Goal: Task Accomplishment & Management: Manage account settings

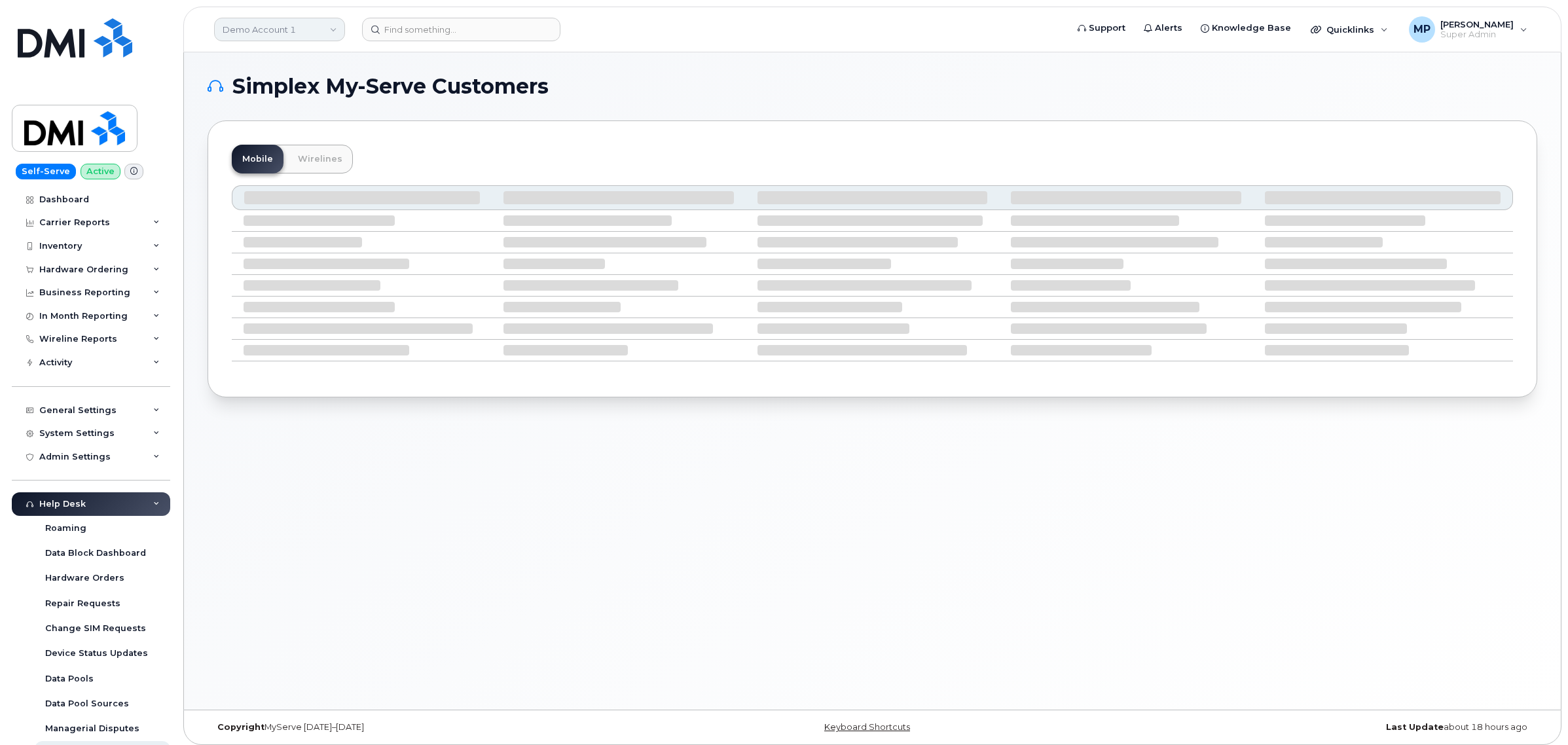
drag, startPoint x: 311, startPoint y: 28, endPoint x: 299, endPoint y: 34, distance: 13.4
click at [311, 28] on link "Demo Account 1" at bounding box center [279, 30] width 131 height 24
type input "m"
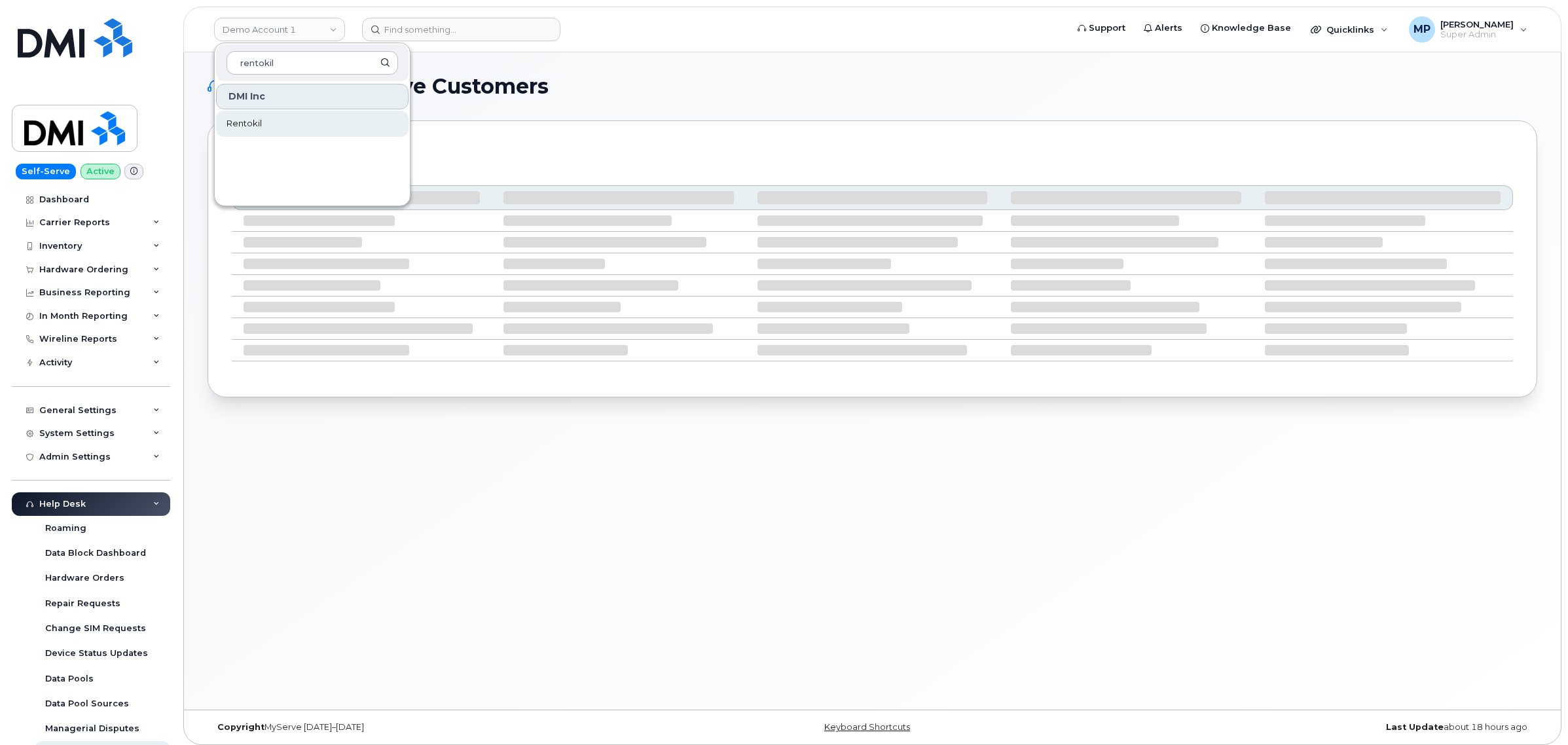
type input "rentokil"
click at [246, 123] on span "Rentokil" at bounding box center [244, 124] width 35 height 13
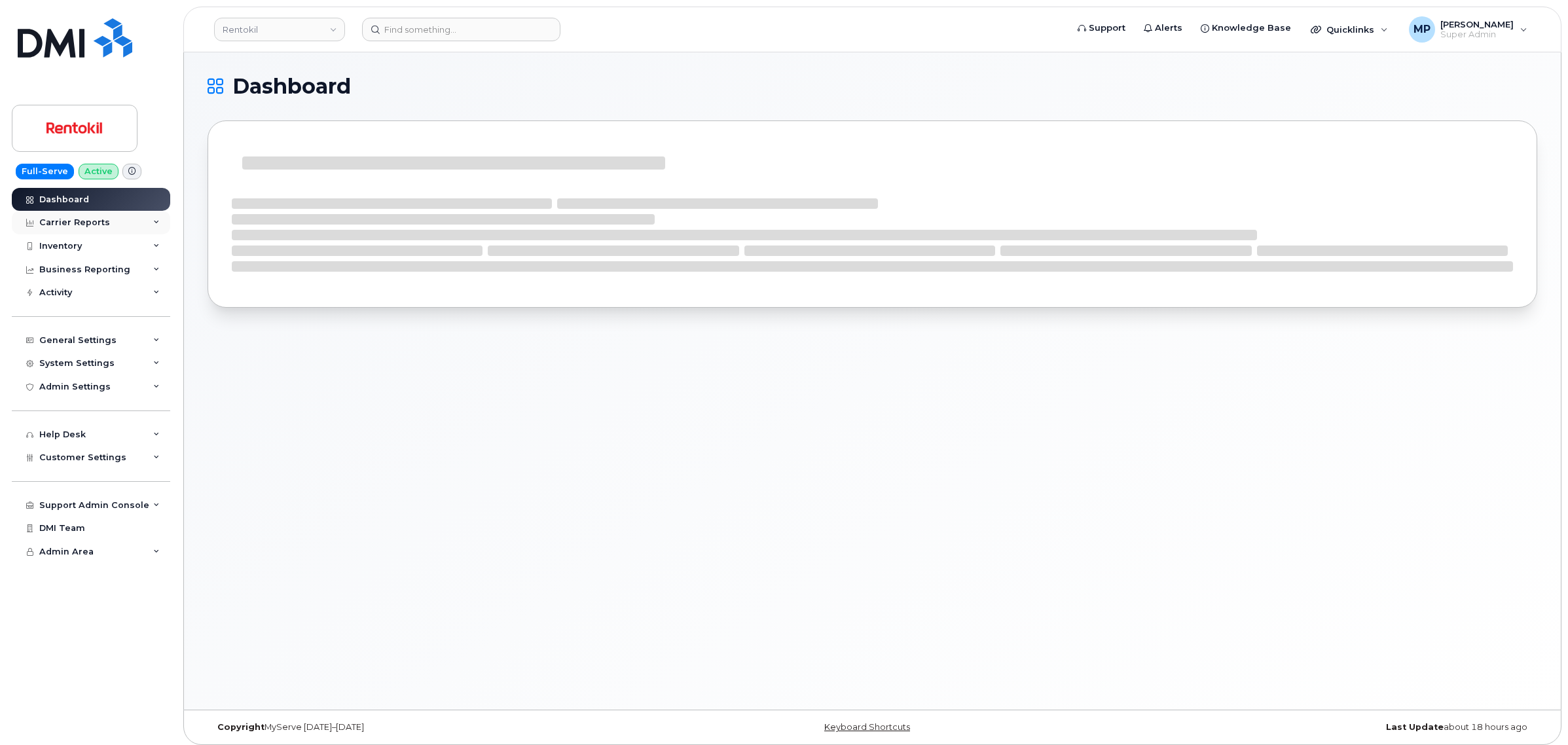
click at [67, 218] on div "Carrier Reports" at bounding box center [74, 223] width 70 height 11
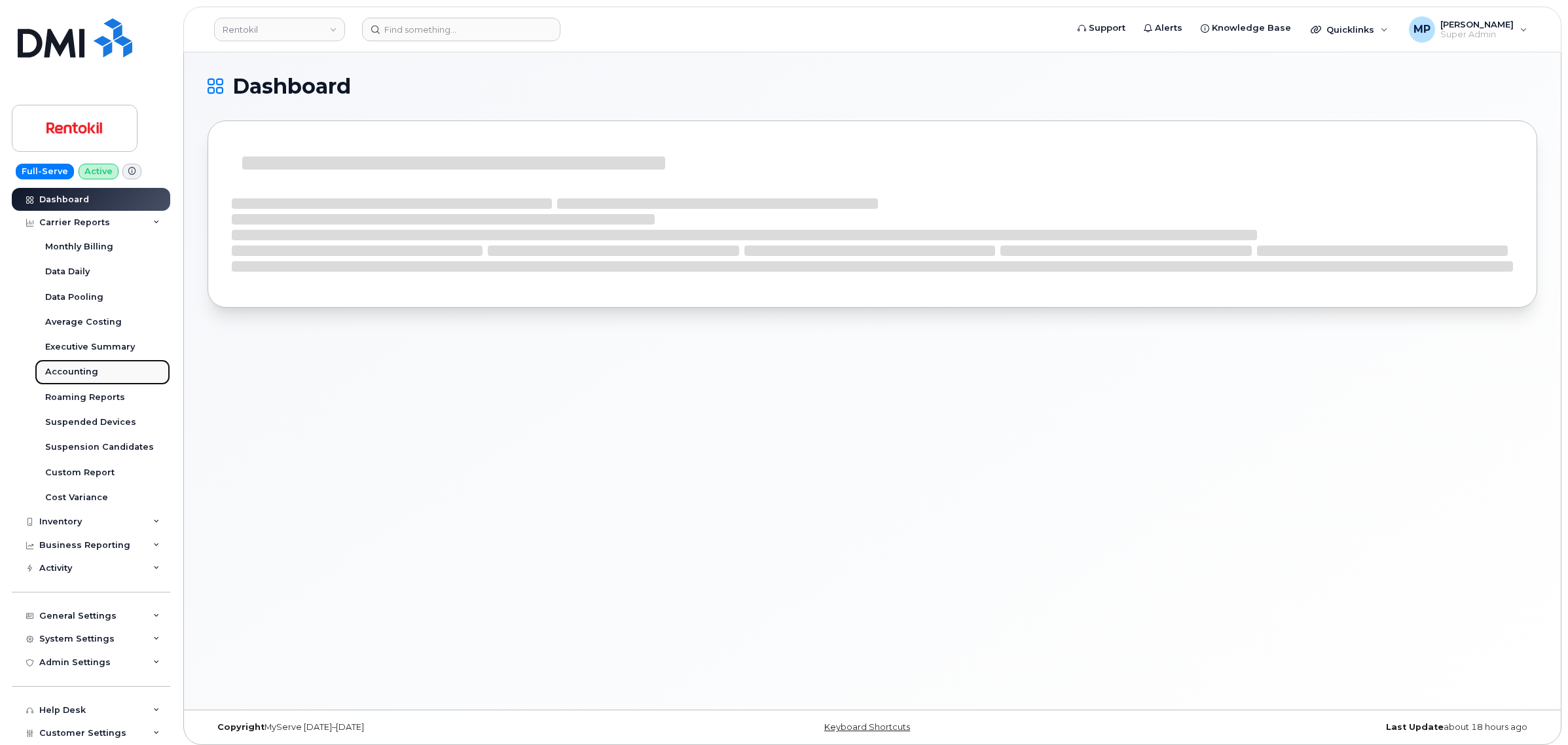
click at [72, 378] on div "Accounting" at bounding box center [71, 372] width 53 height 12
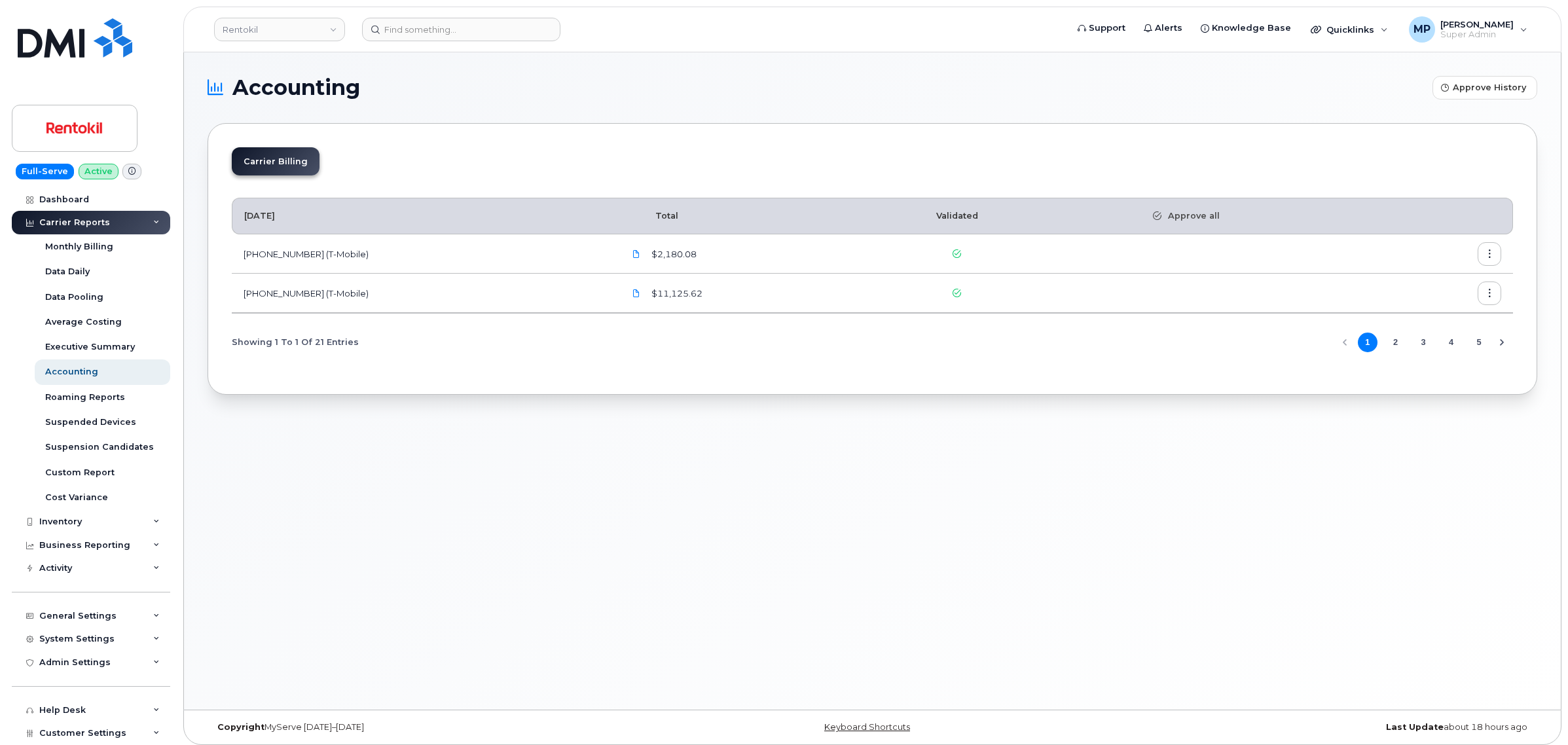
click at [1396, 344] on button "2" at bounding box center [1395, 343] width 20 height 20
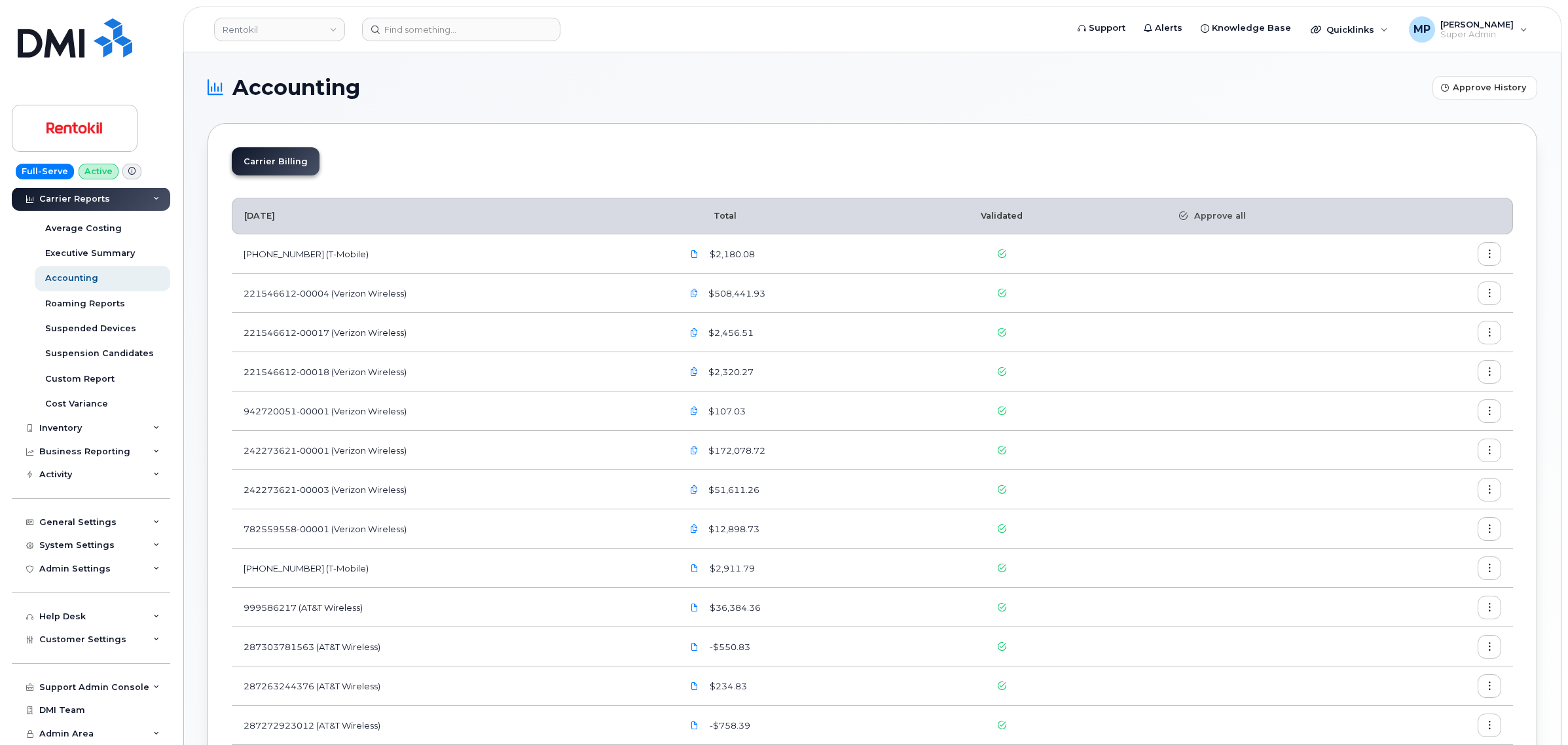
scroll to position [99, 0]
click at [70, 642] on span "Customer Settings" at bounding box center [82, 639] width 87 height 10
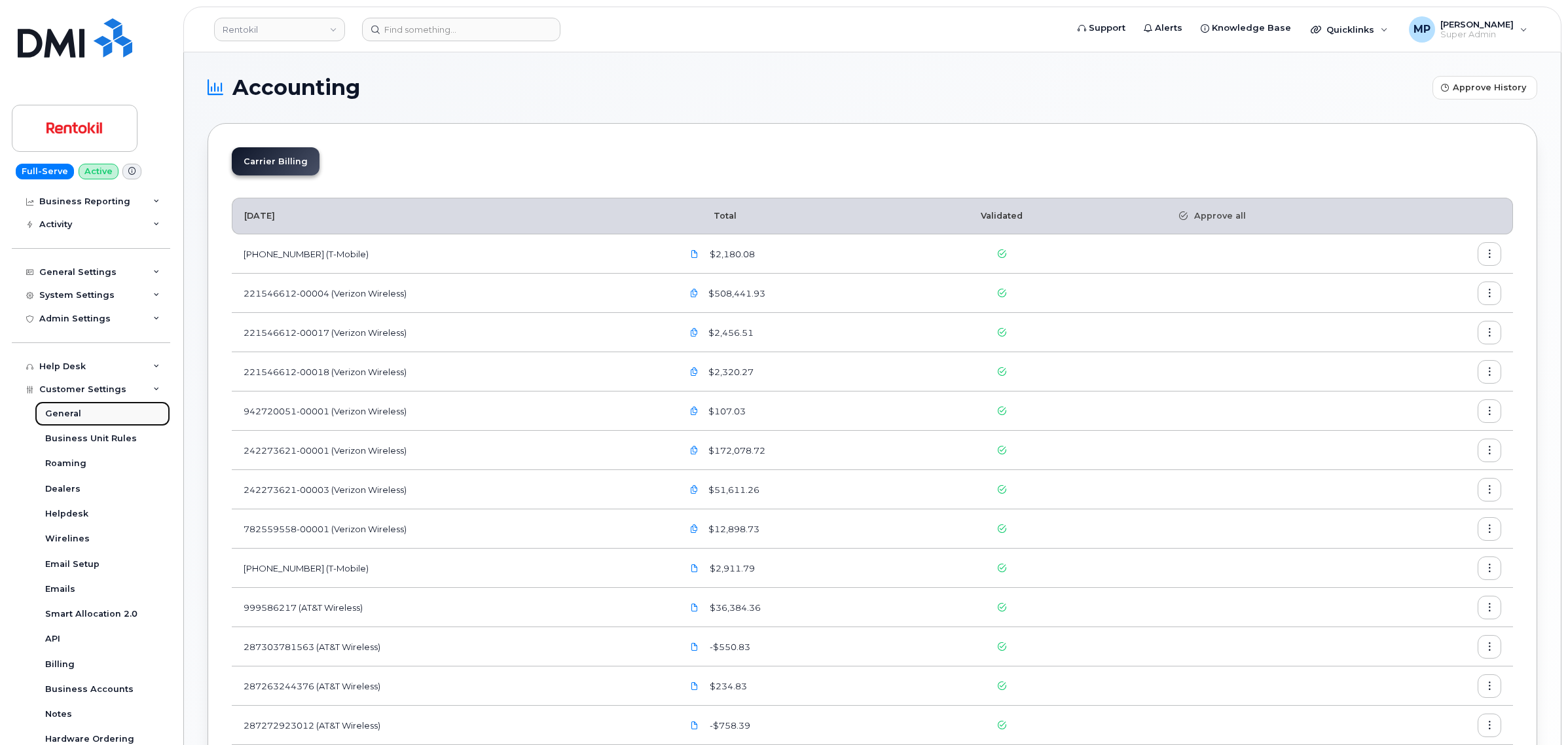
click at [53, 418] on div "General" at bounding box center [63, 413] width 36 height 12
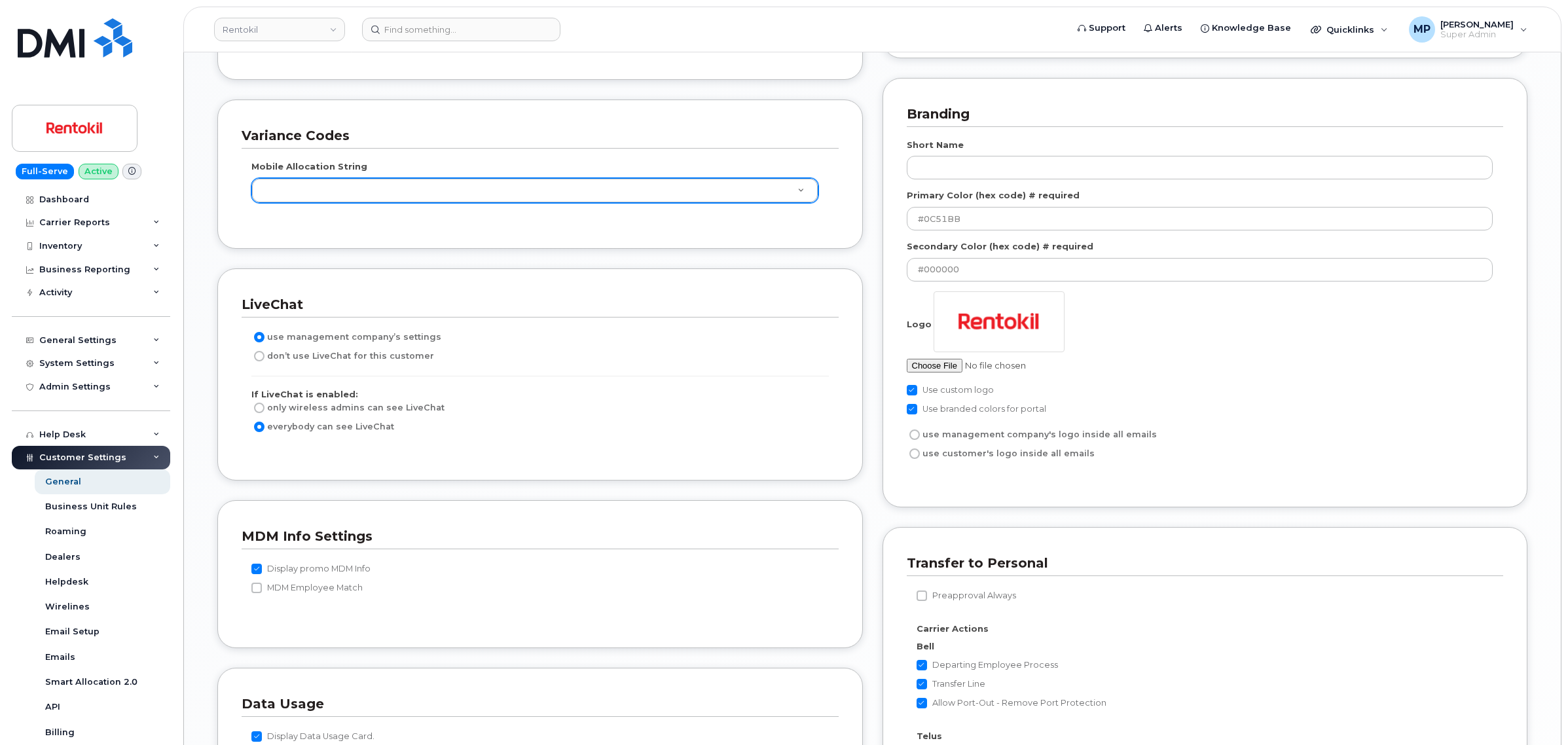
scroll to position [1742, 0]
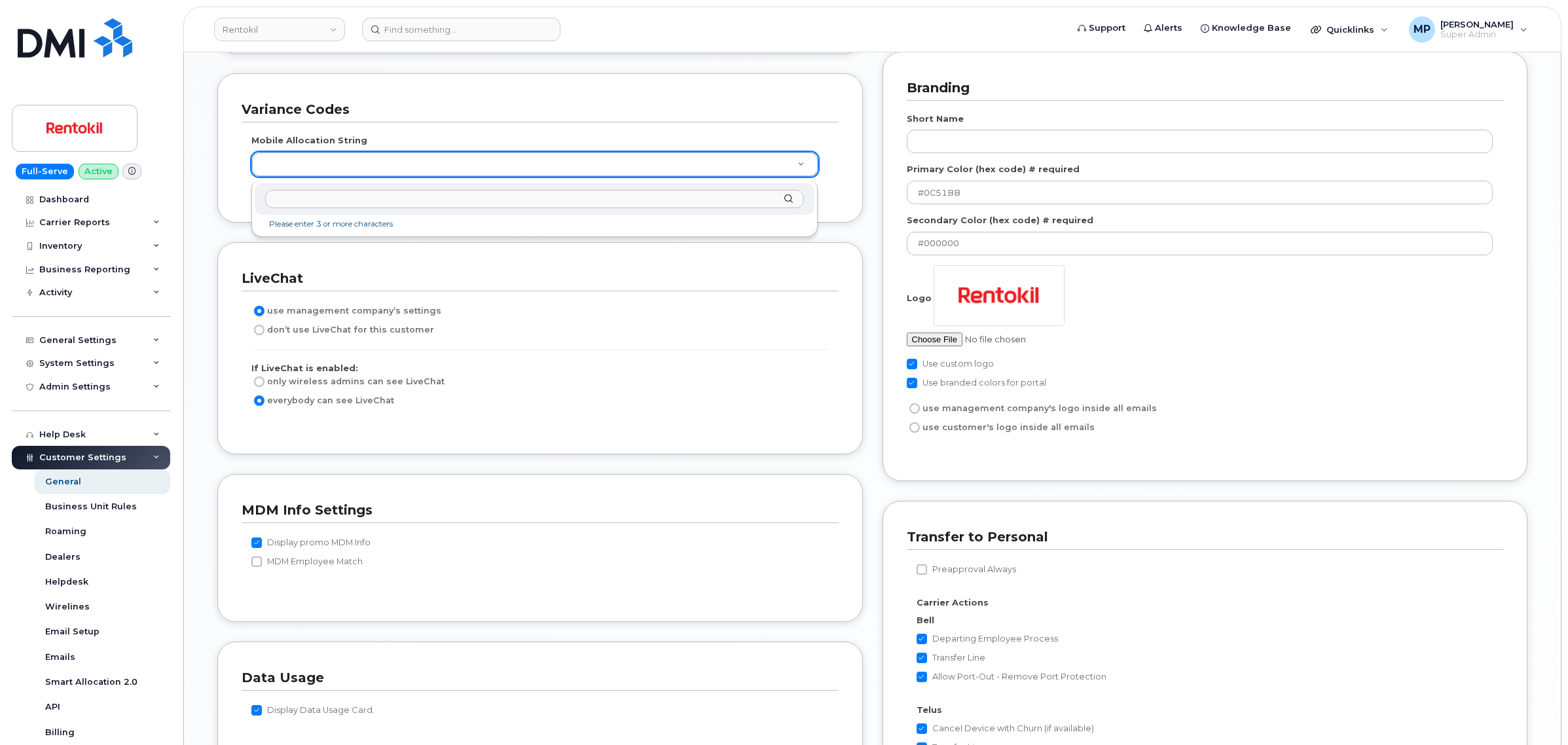
paste input "8640901730.341800"
type input "8640901730.341800"
type input "35104549"
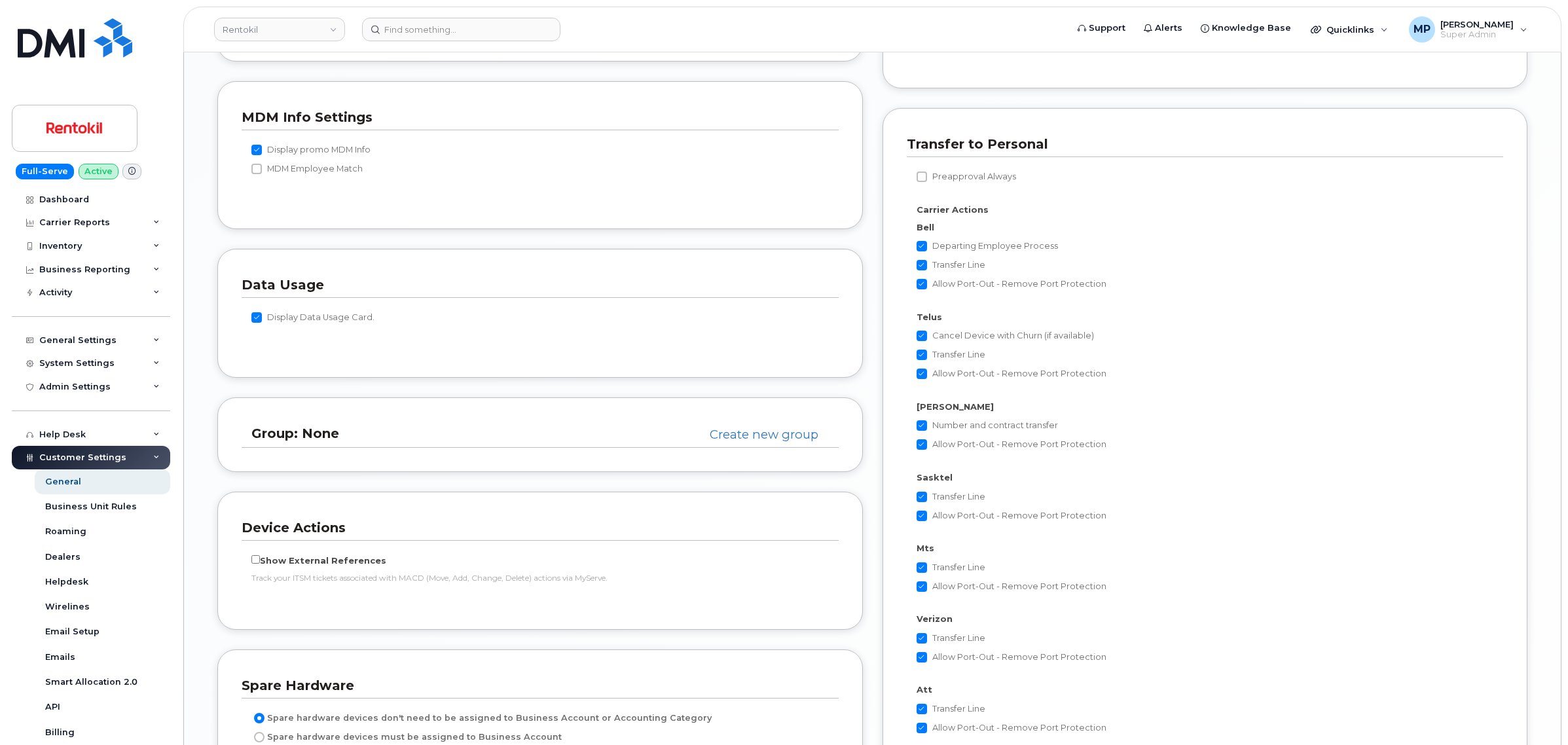
scroll to position [2479, 0]
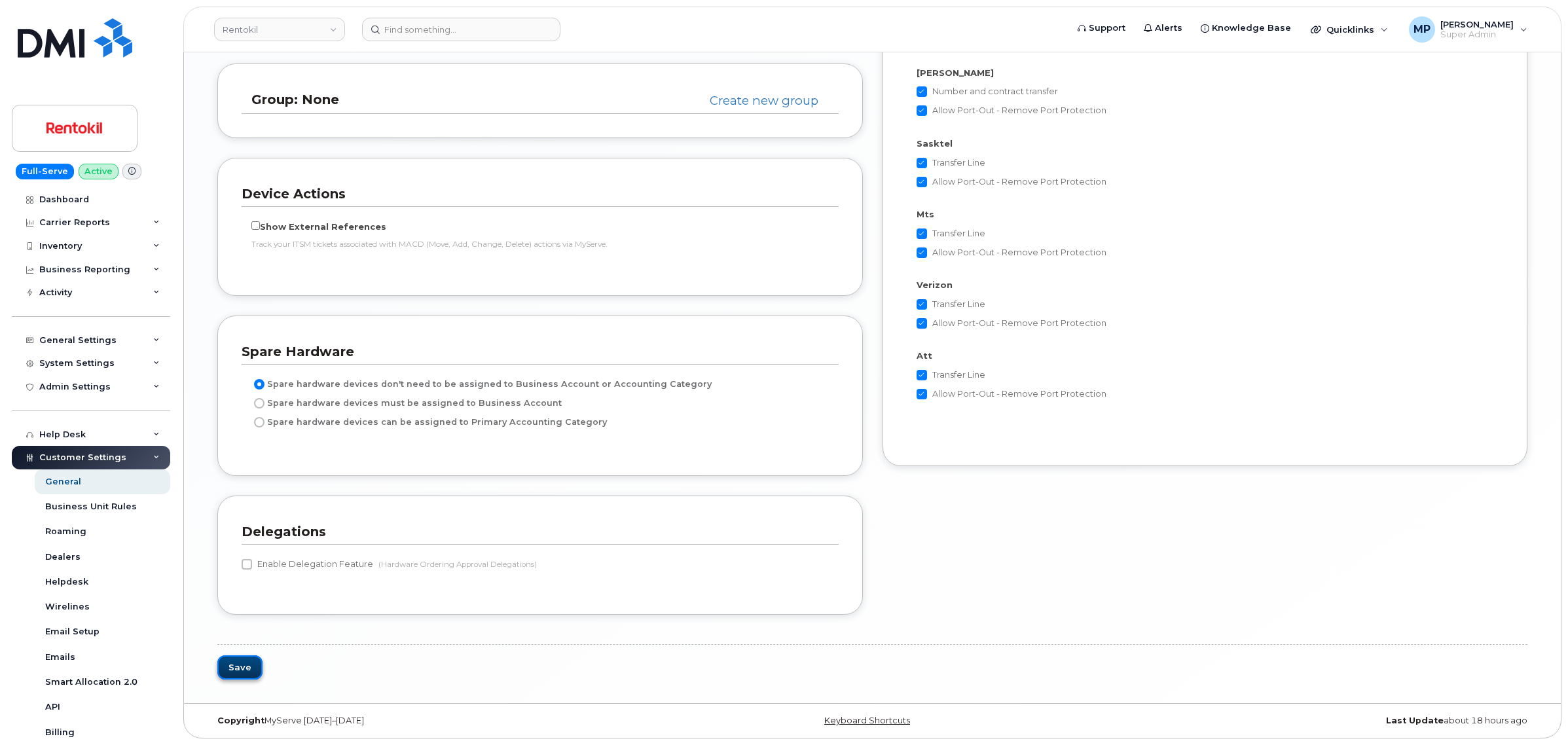
drag, startPoint x: 224, startPoint y: 672, endPoint x: 232, endPoint y: 672, distance: 8.0
click at [224, 672] on button "Save" at bounding box center [240, 667] width 45 height 24
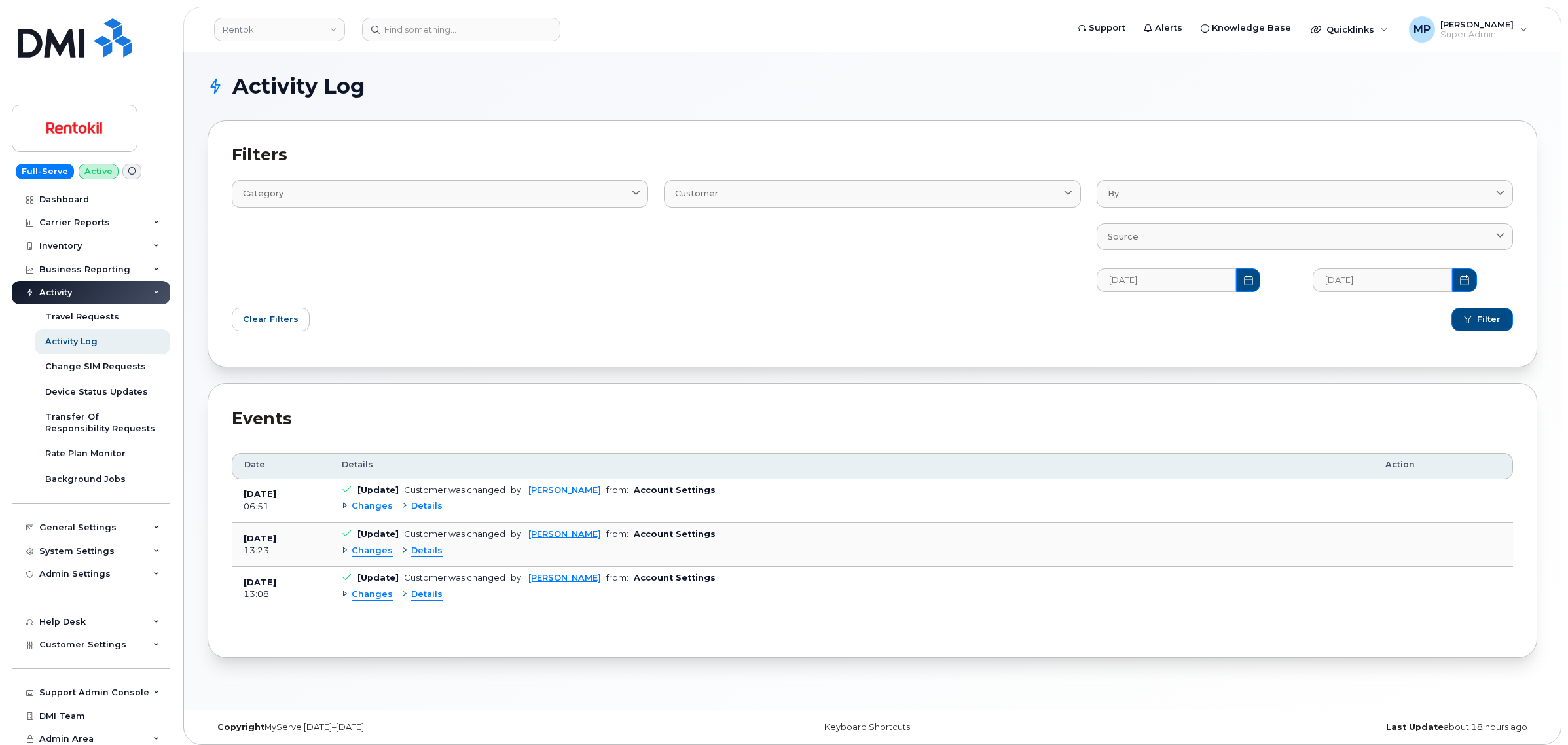
click at [363, 506] on span "Changes" at bounding box center [372, 506] width 42 height 13
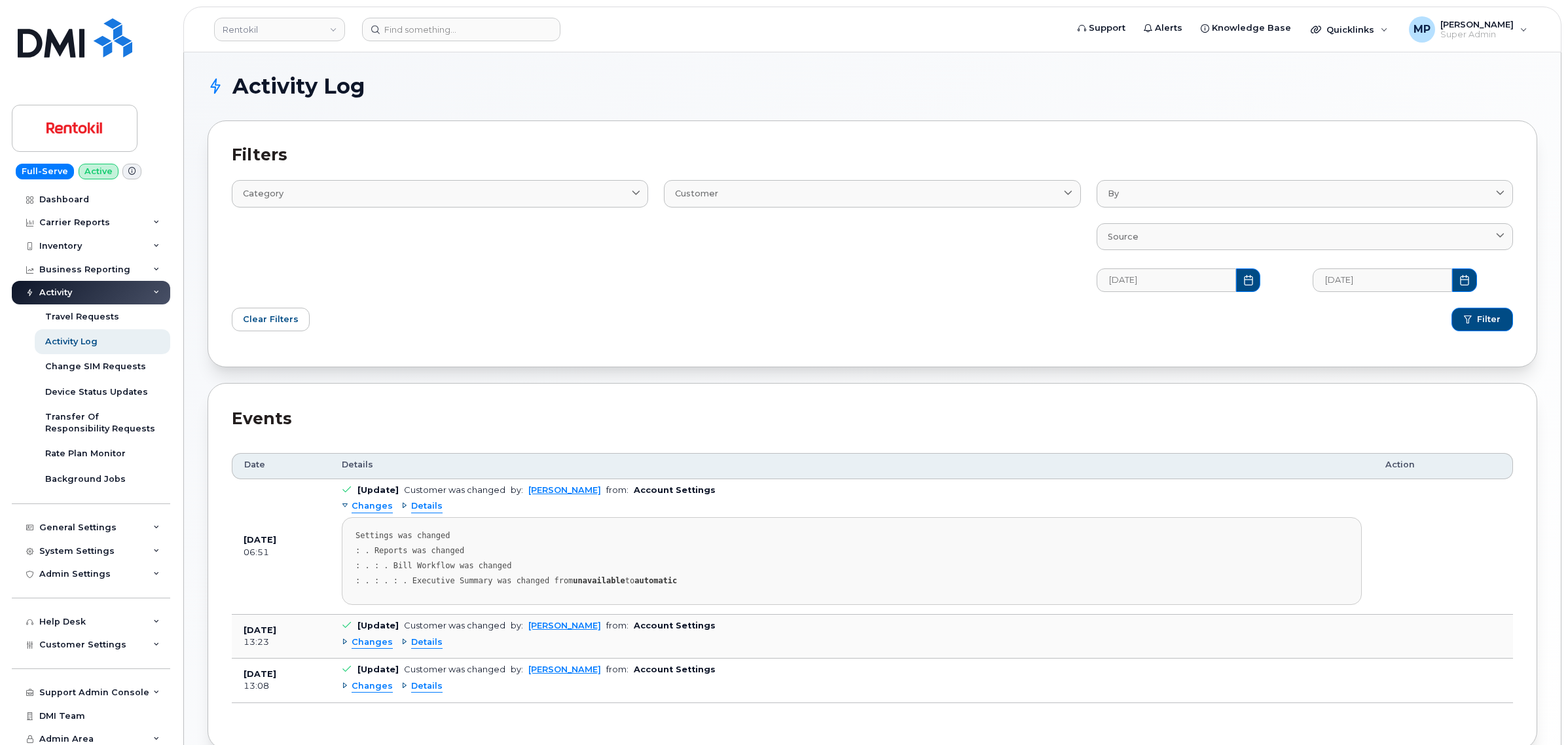
click at [365, 647] on span "Changes" at bounding box center [372, 643] width 42 height 13
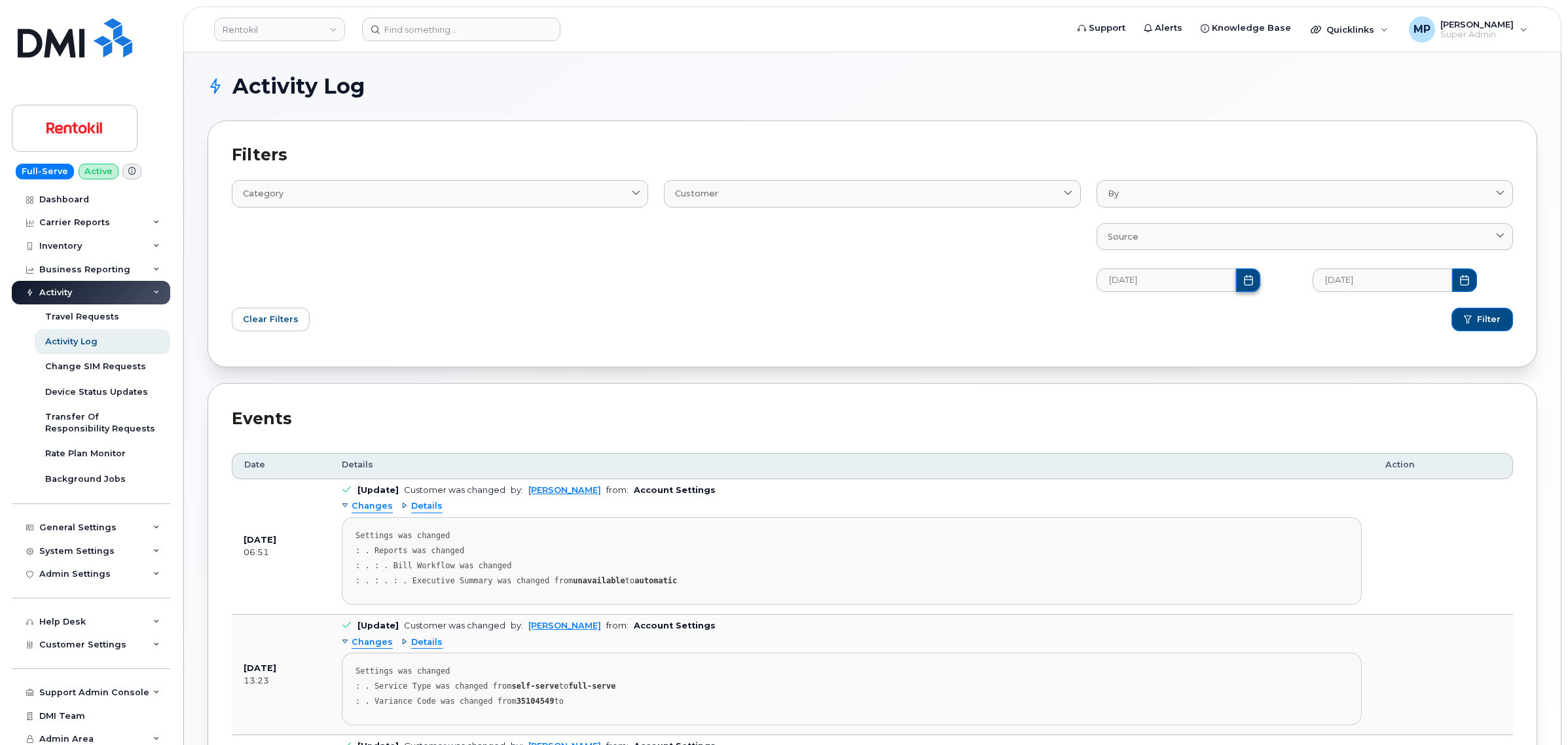
click at [1236, 288] on button "Choose Date" at bounding box center [1249, 280] width 25 height 24
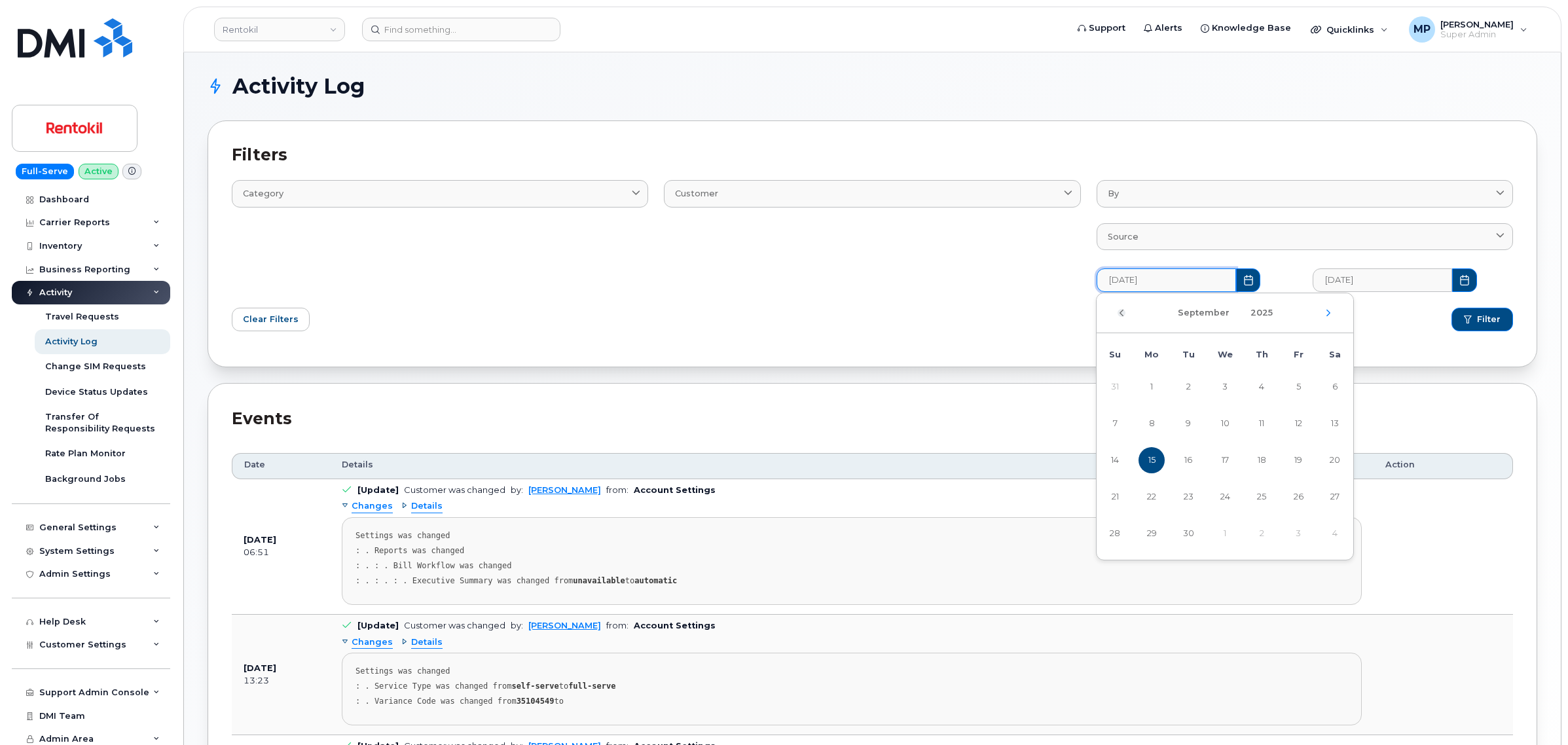
click at [1123, 316] on icon "Previous Month" at bounding box center [1122, 313] width 4 height 6
click at [1122, 323] on div "August 2025" at bounding box center [1225, 314] width 257 height 40
click at [1124, 316] on icon "Previous Month" at bounding box center [1122, 314] width 8 height 11
click at [1193, 393] on span "1" at bounding box center [1188, 387] width 26 height 26
type input "[DATE]"
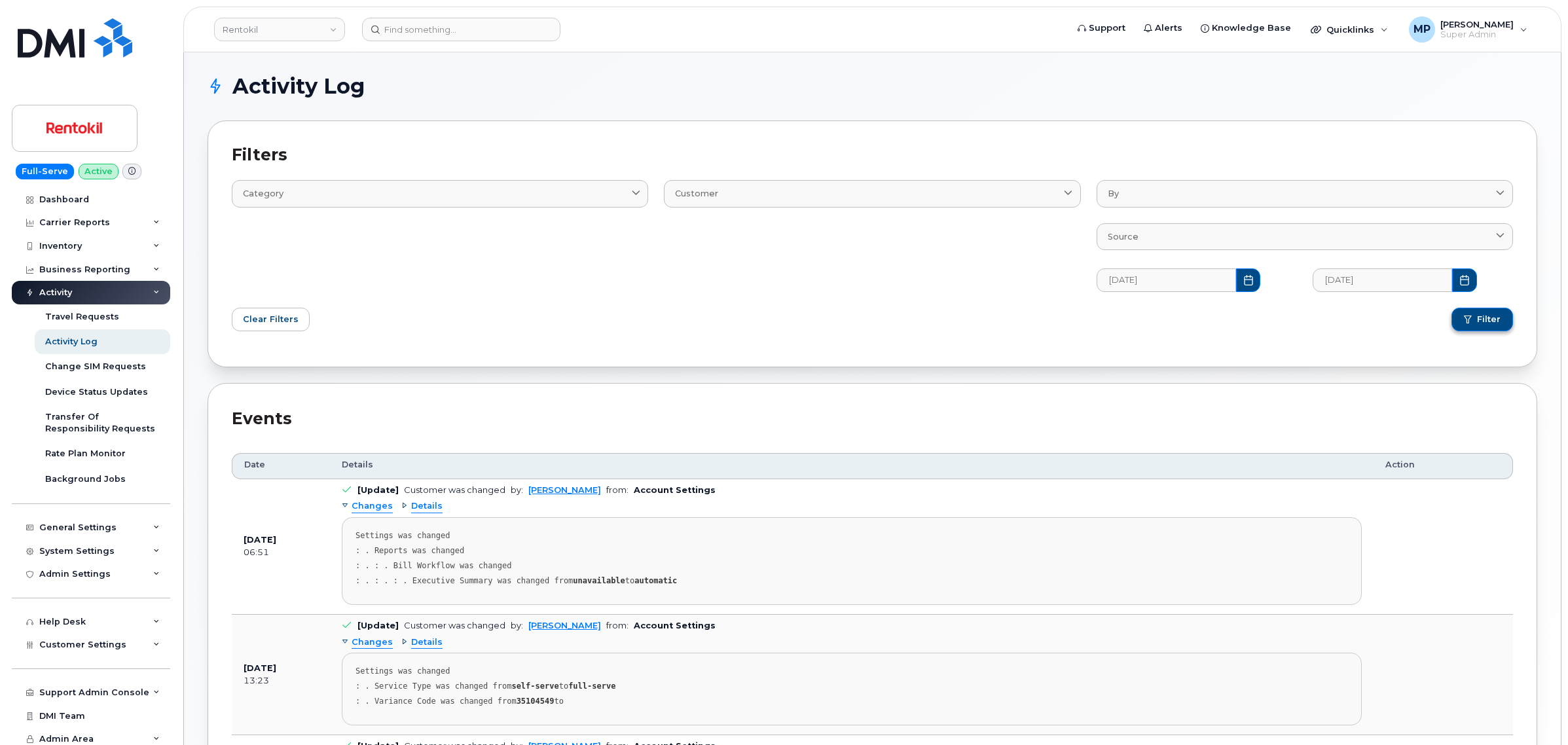
click at [1488, 327] on button "Filter" at bounding box center [1482, 320] width 61 height 24
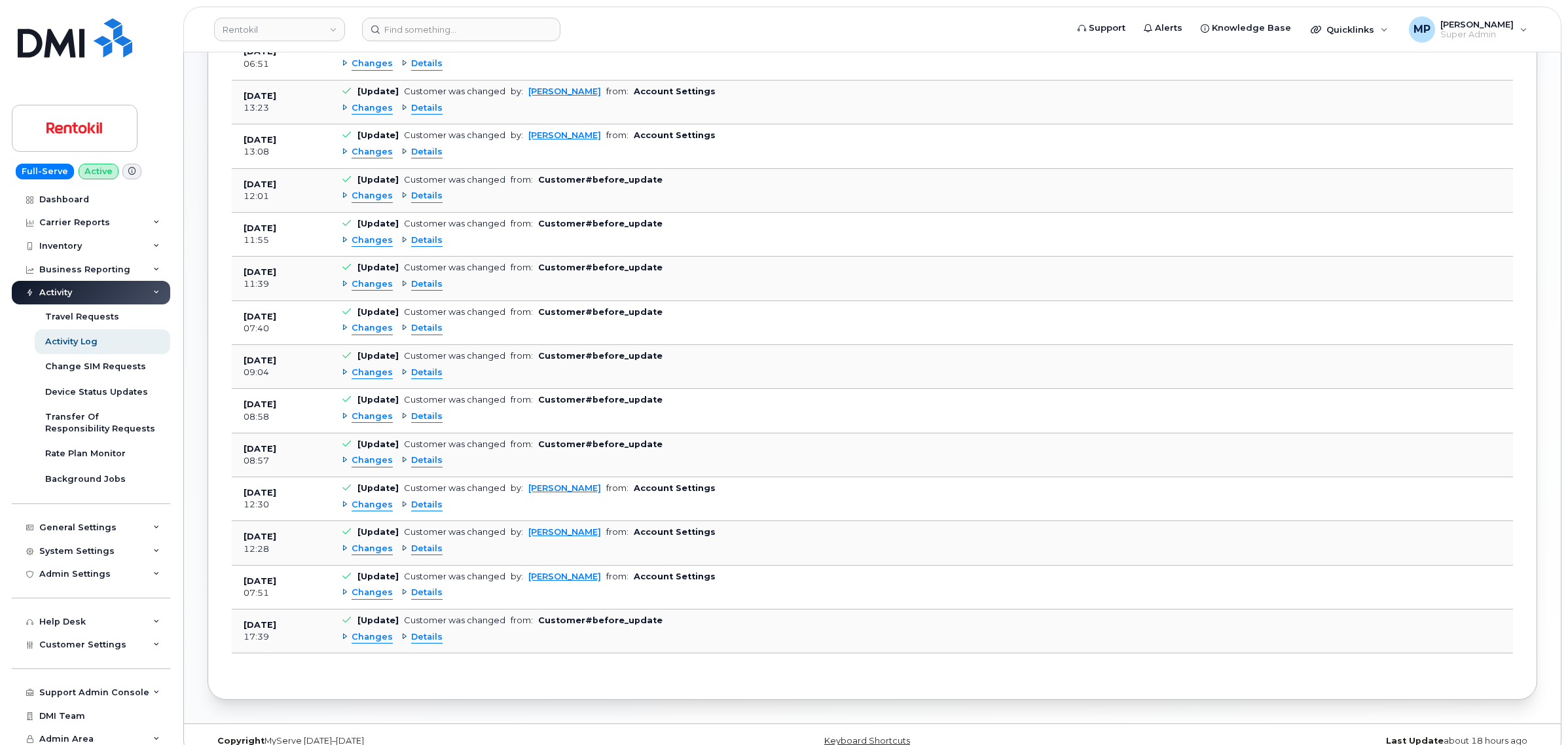
scroll to position [472, 0]
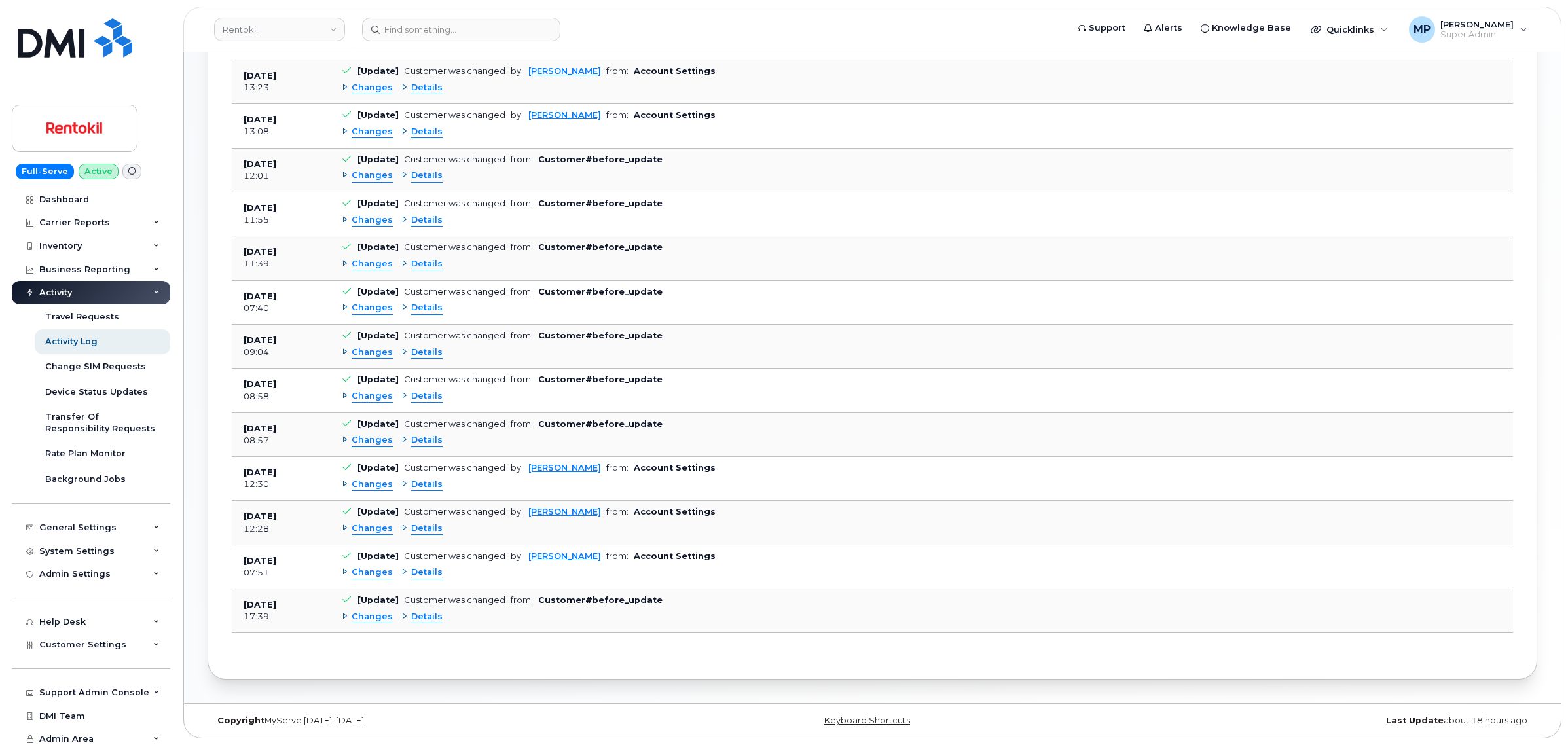
click at [367, 575] on span "Changes" at bounding box center [372, 573] width 42 height 13
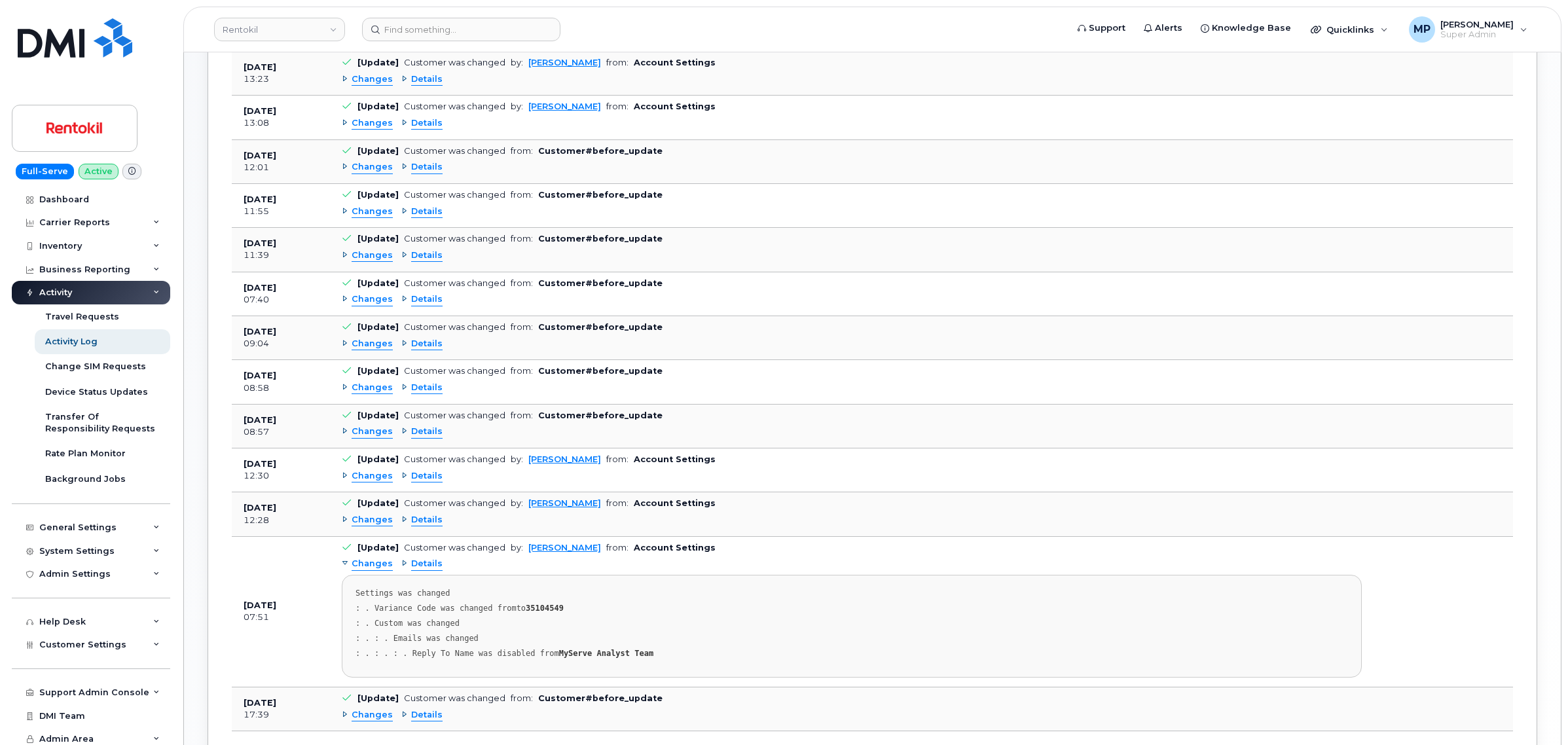
click at [369, 526] on span "Changes" at bounding box center [372, 521] width 42 height 13
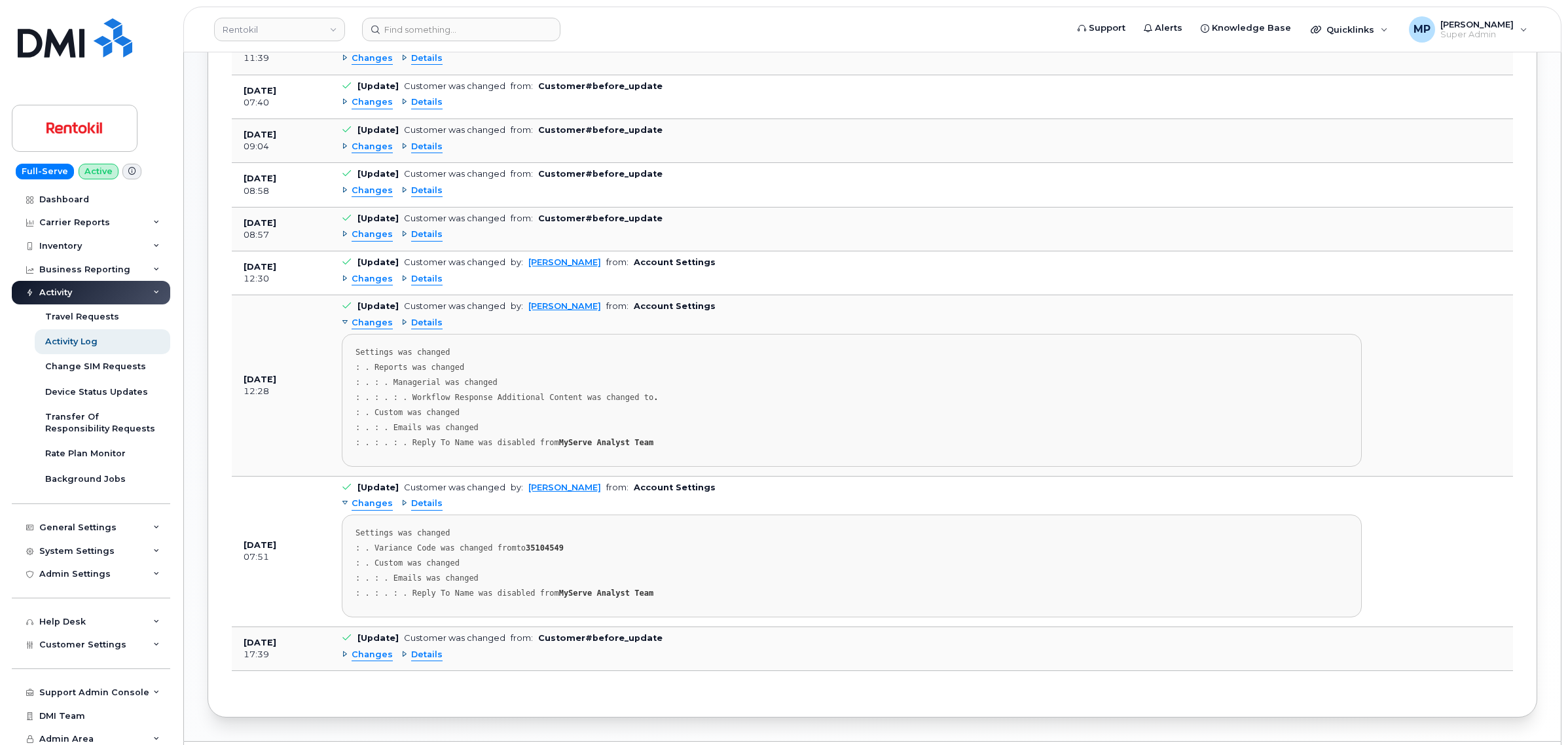
scroll to position [634, 0]
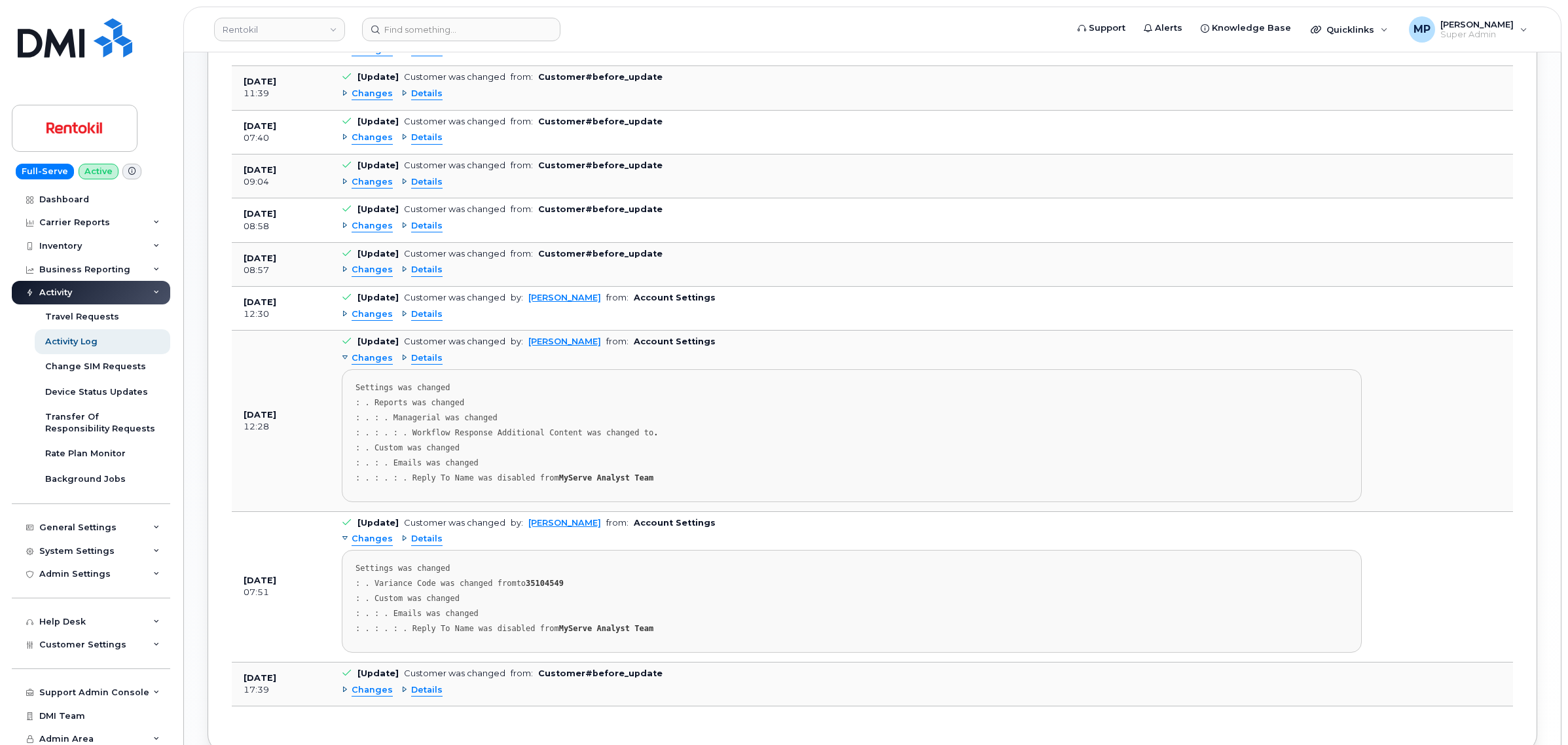
click at [369, 315] on span "Changes" at bounding box center [372, 315] width 42 height 13
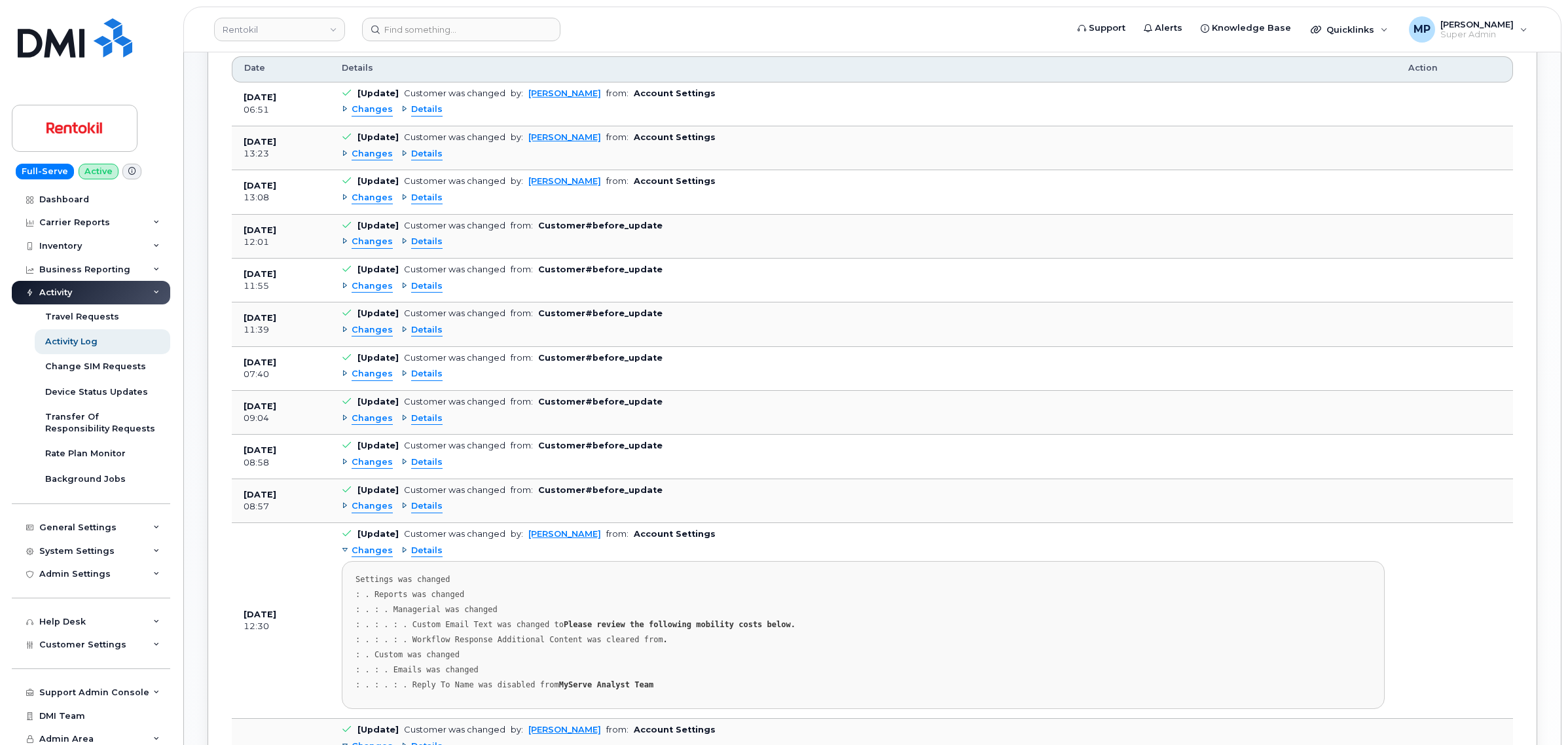
scroll to position [388, 0]
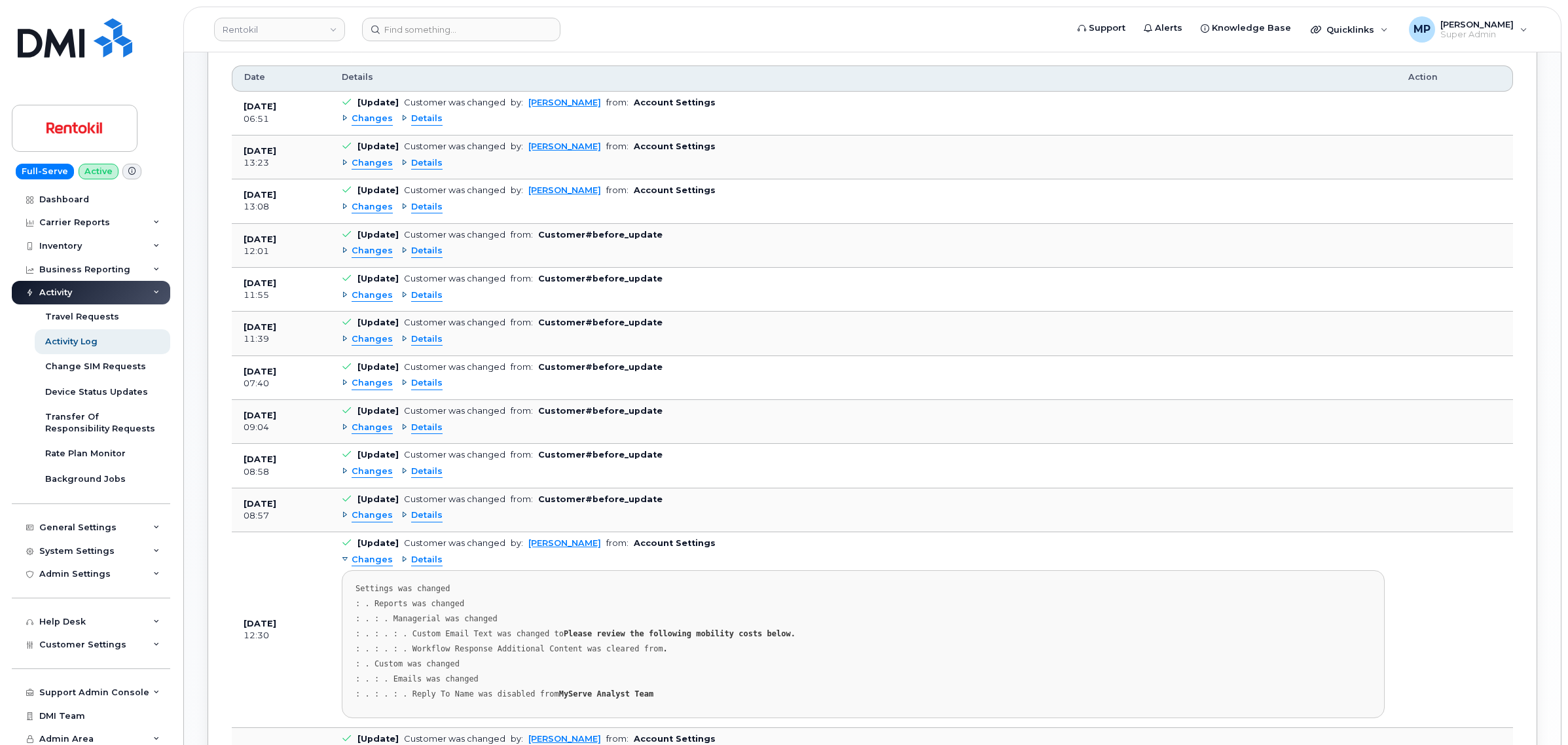
click at [377, 206] on span "Changes" at bounding box center [372, 207] width 42 height 13
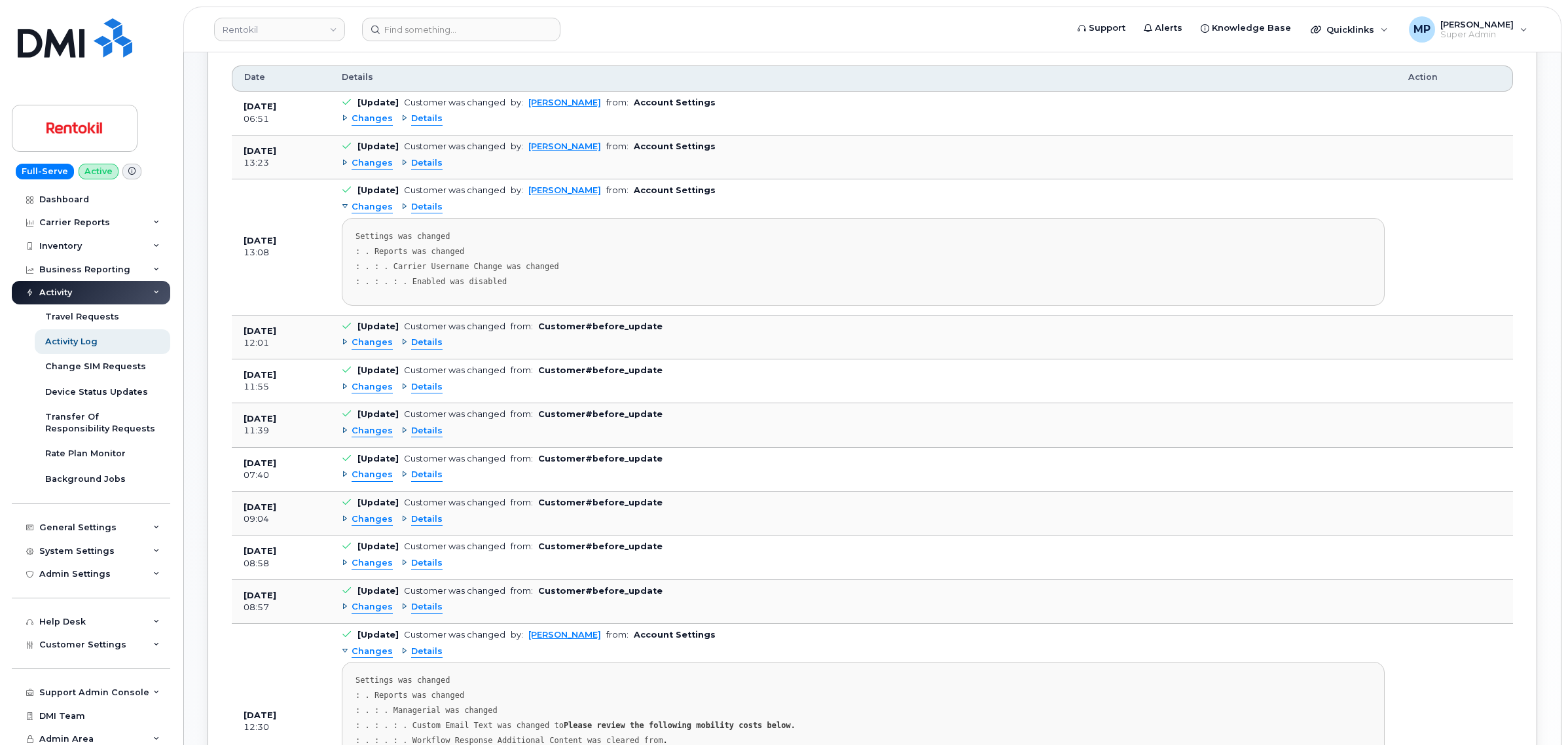
click at [365, 163] on span "Changes" at bounding box center [372, 164] width 42 height 13
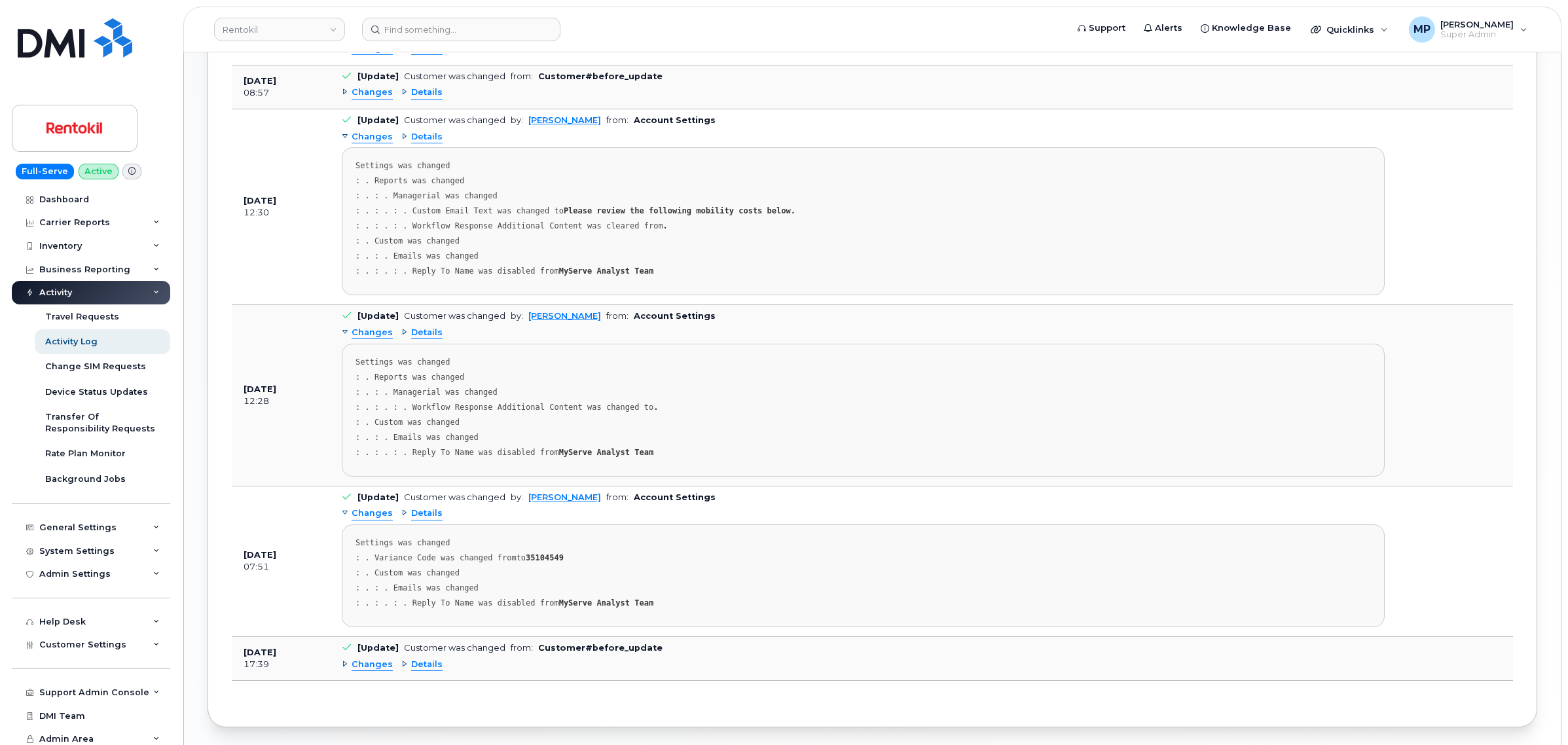
scroll to position [955, 0]
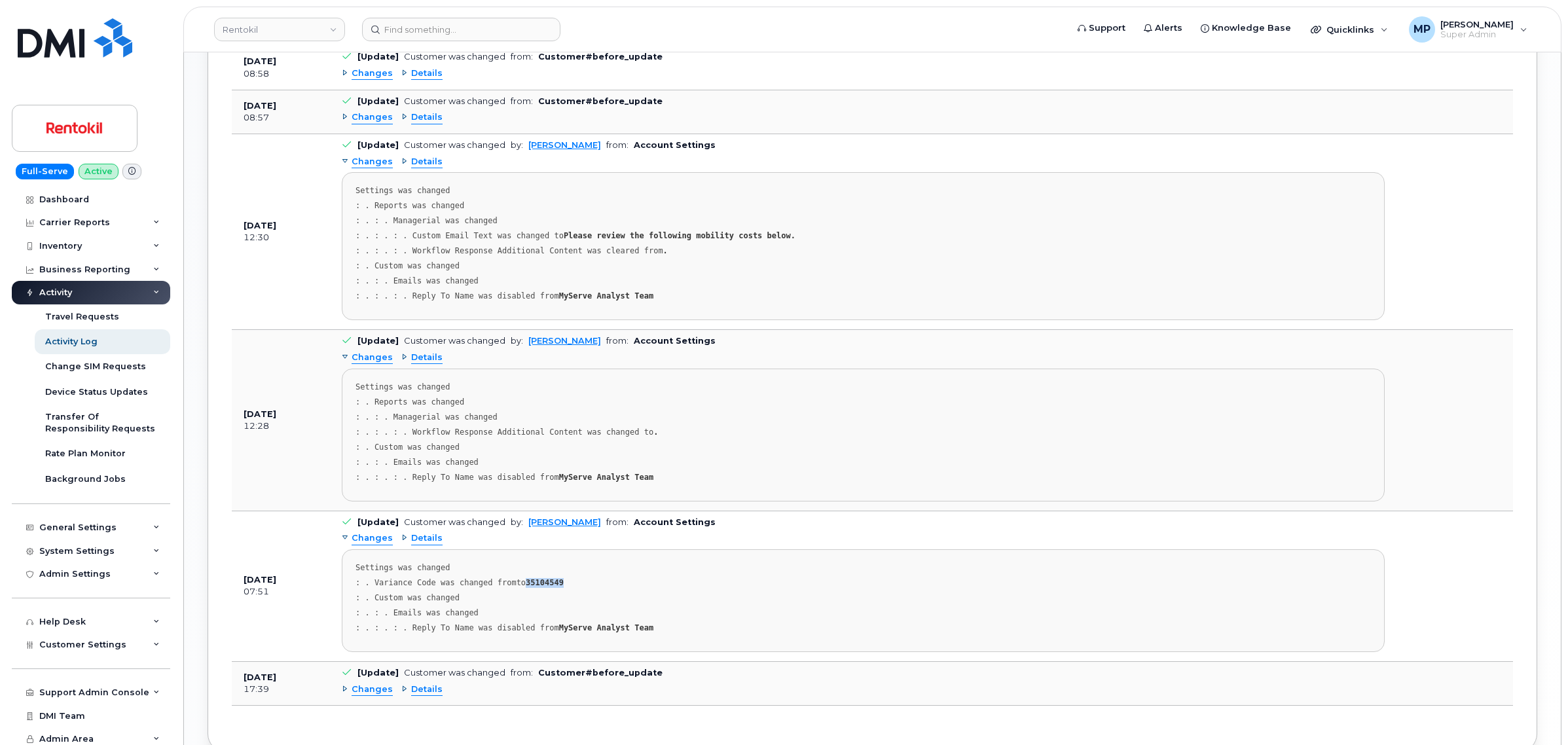
drag, startPoint x: 524, startPoint y: 593, endPoint x: 564, endPoint y: 593, distance: 40.0
click at [564, 589] on div ": . Variance Code was changed from to 35104549" at bounding box center [863, 583] width 1016 height 10
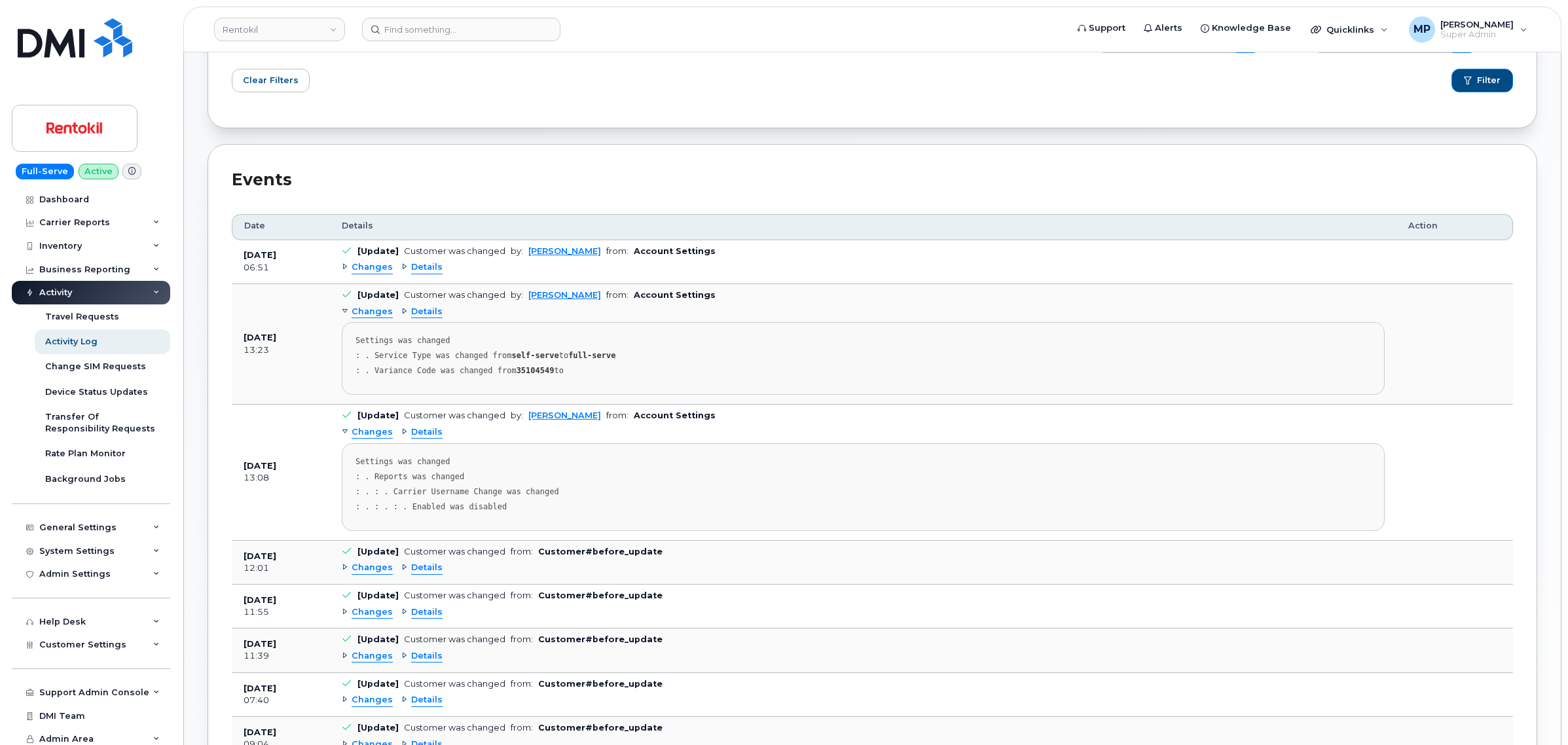
scroll to position [218, 0]
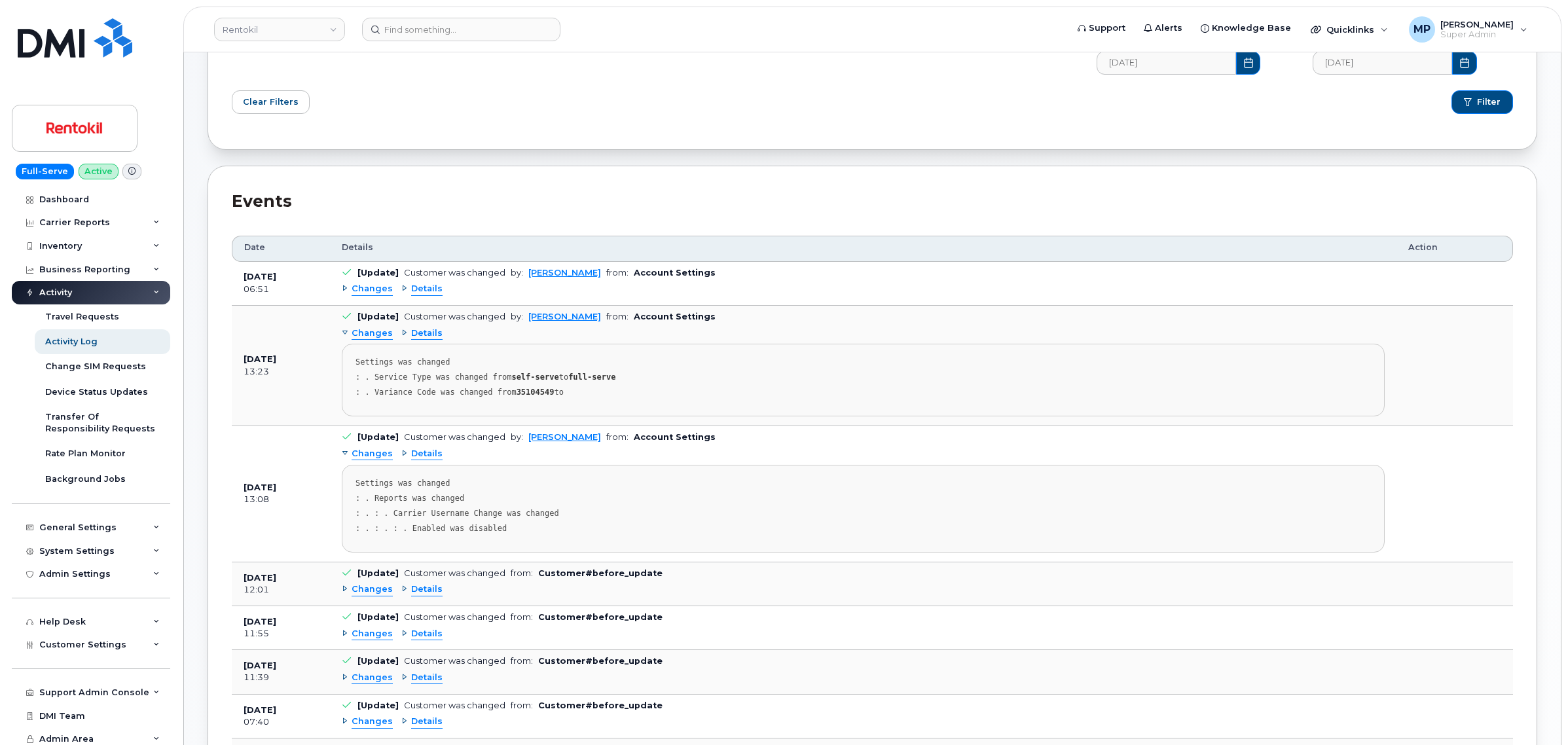
click at [364, 288] on span "Changes" at bounding box center [372, 289] width 42 height 13
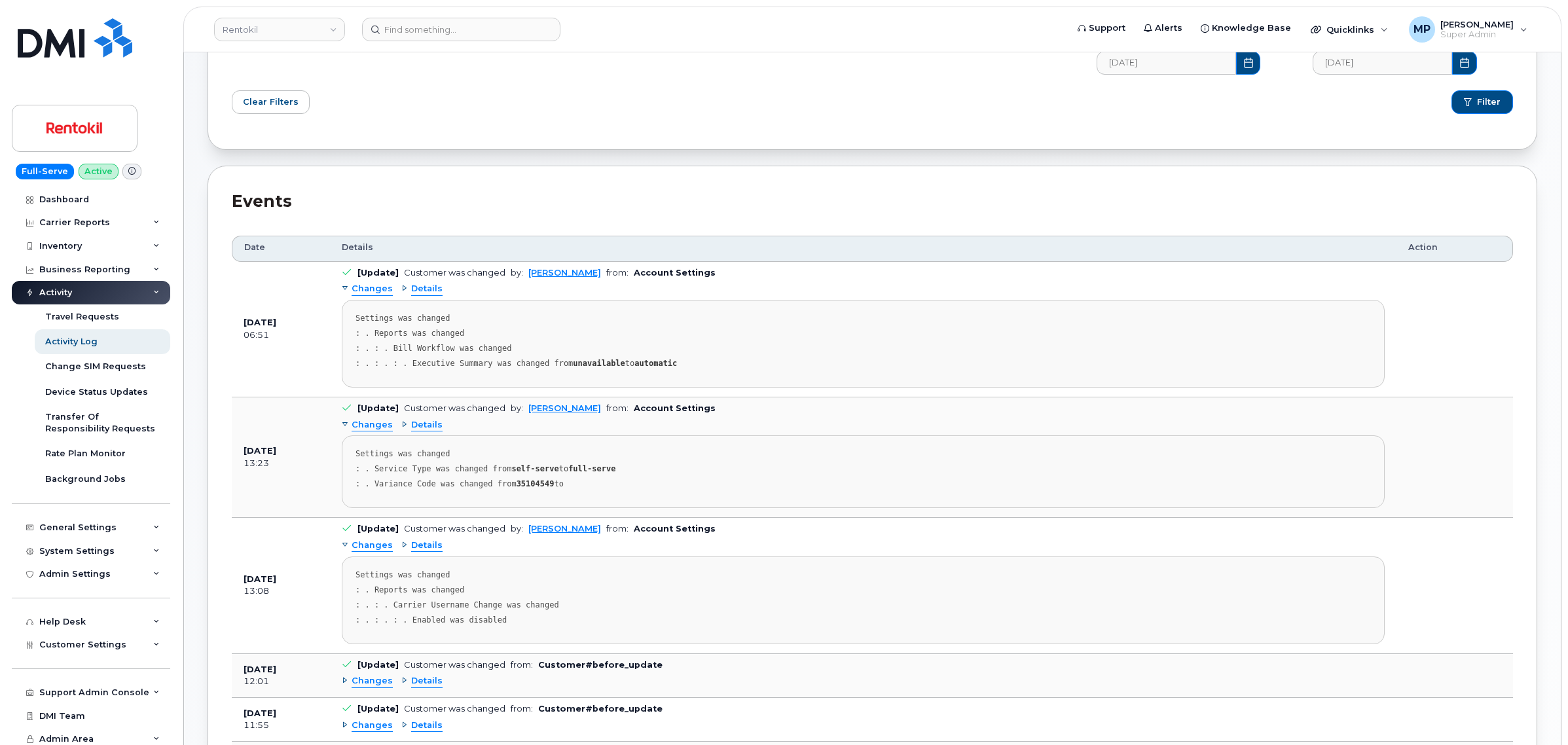
scroll to position [299, 0]
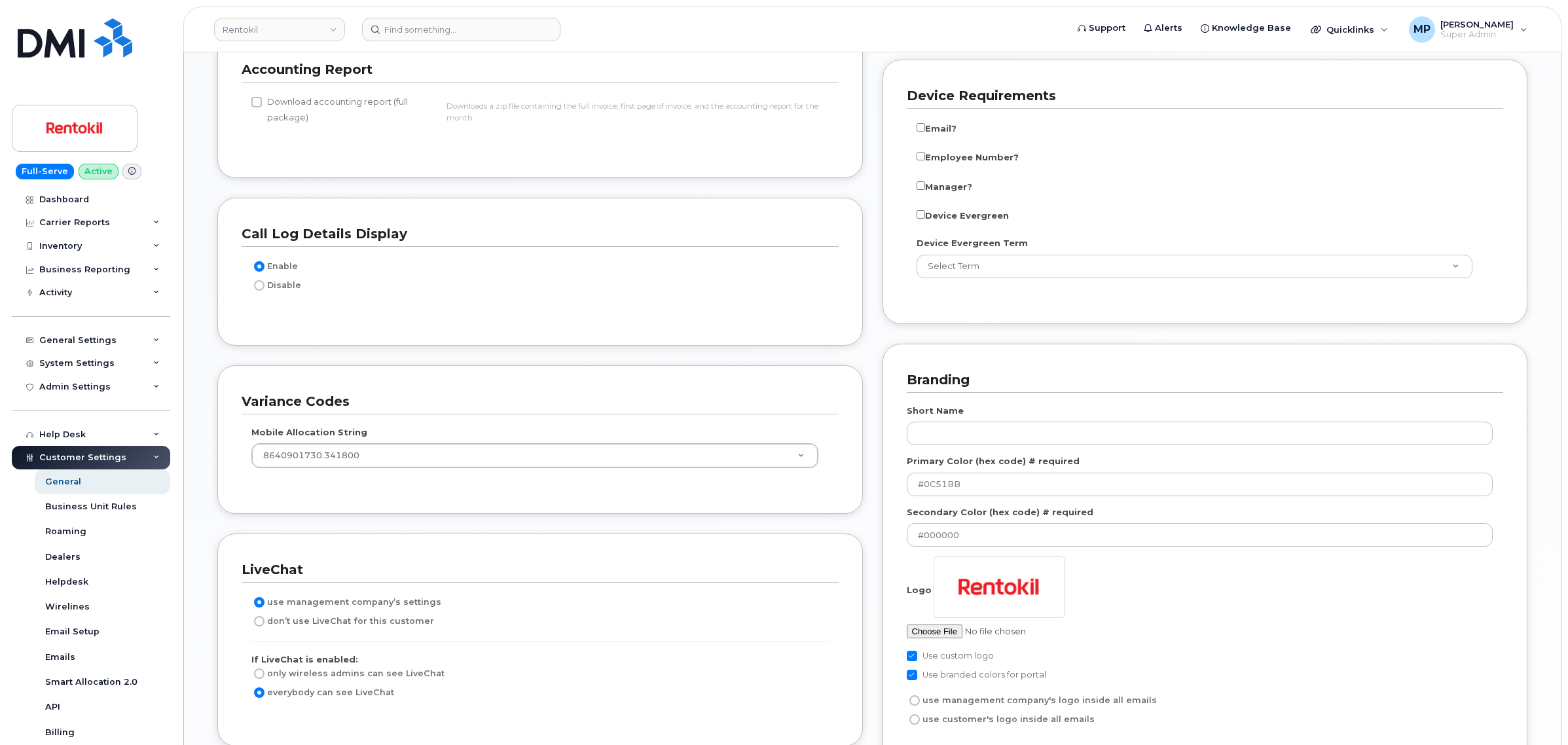
scroll to position [1883, 0]
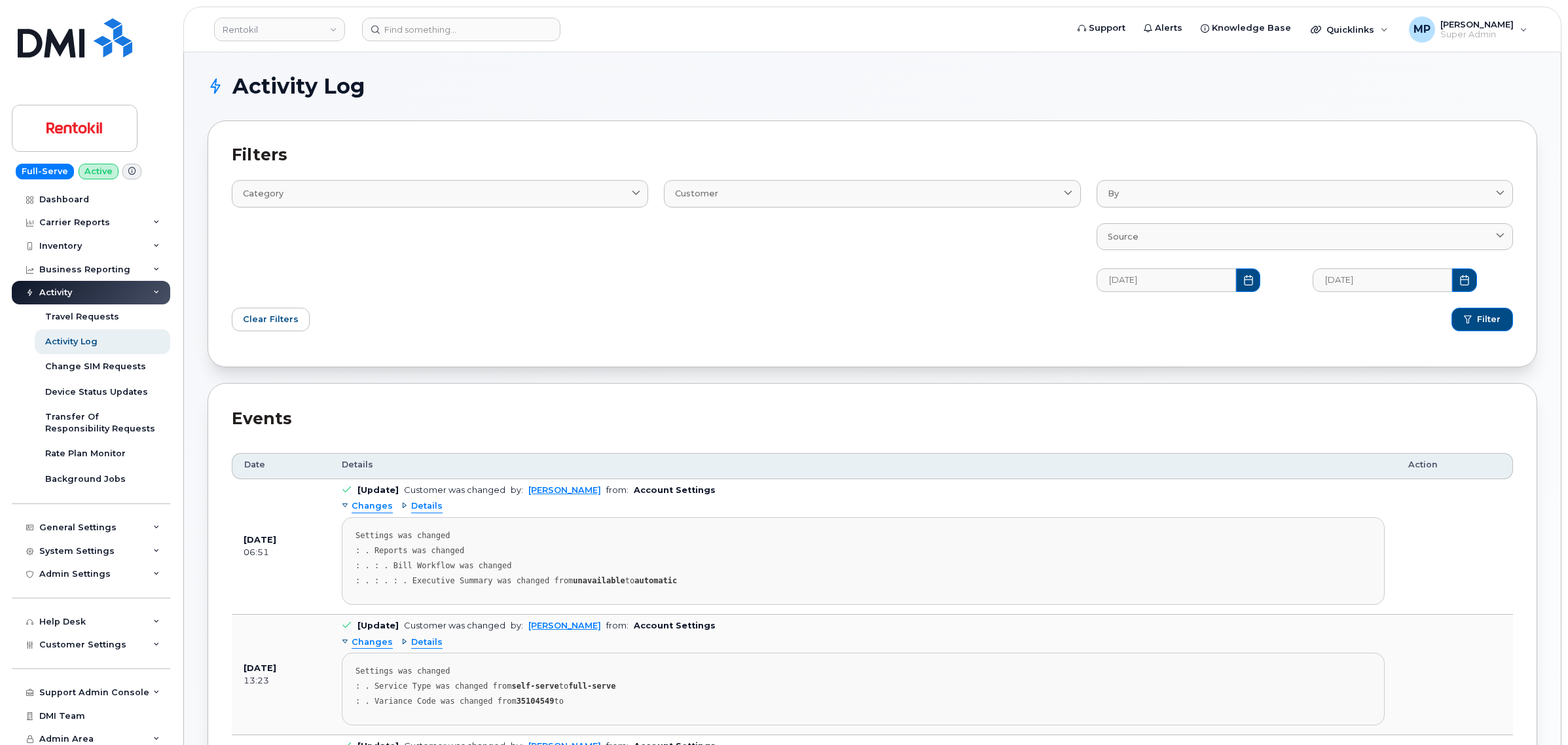
scroll to position [299, 0]
